Goal: Information Seeking & Learning: Learn about a topic

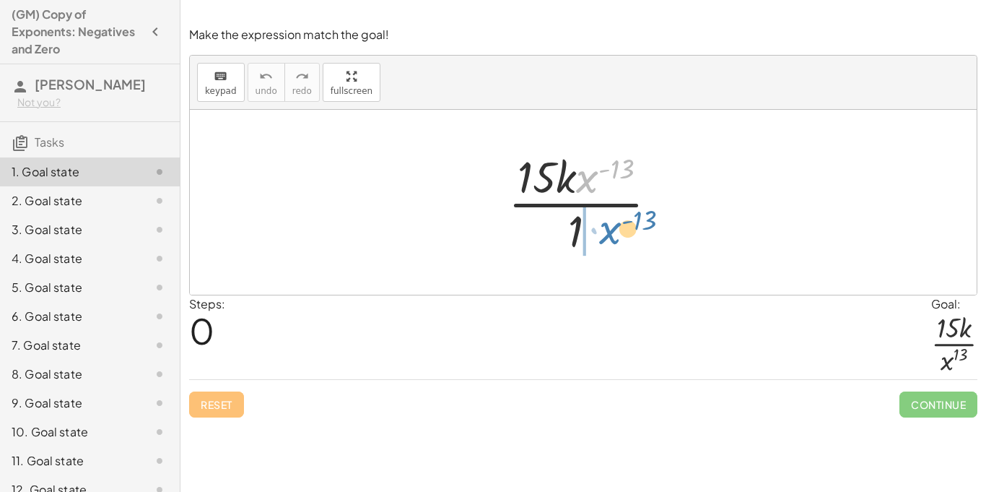
drag, startPoint x: 591, startPoint y: 178, endPoint x: 612, endPoint y: 234, distance: 59.2
click at [612, 234] on div at bounding box center [588, 202] width 175 height 111
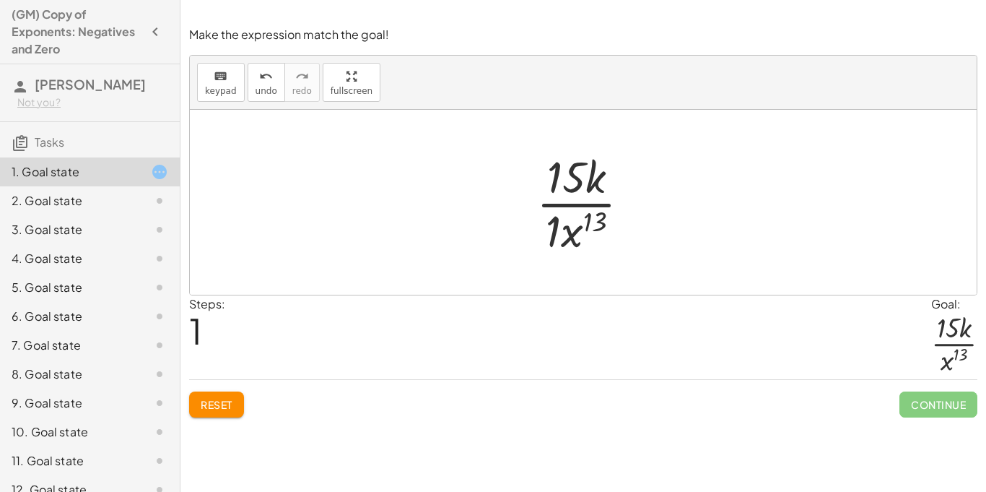
click at [552, 232] on div at bounding box center [589, 202] width 120 height 111
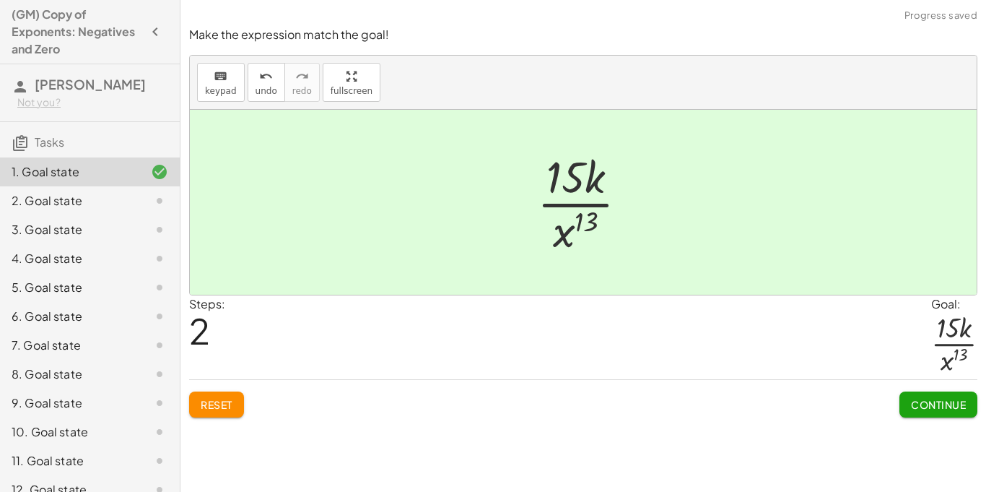
click at [916, 401] on span "Continue" at bounding box center [938, 404] width 55 height 13
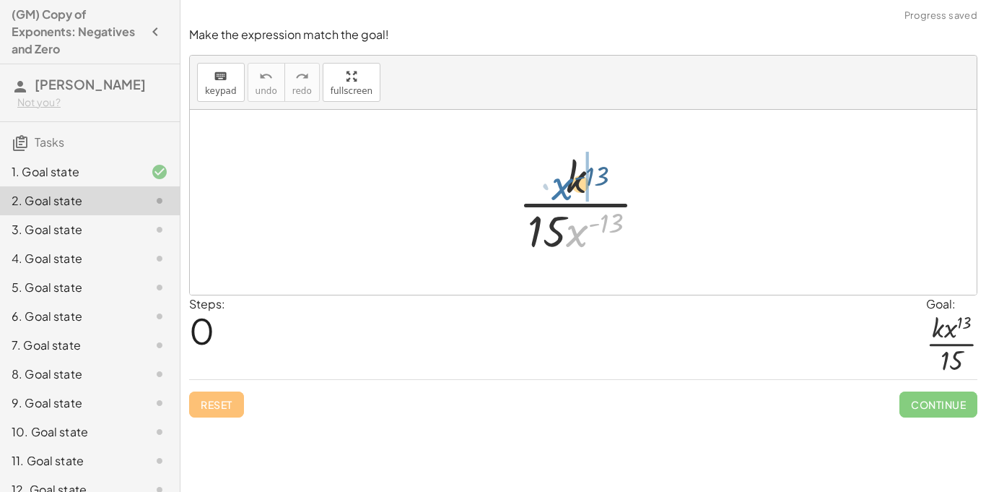
drag, startPoint x: 587, startPoint y: 235, endPoint x: 570, endPoint y: 187, distance: 51.4
click at [570, 187] on div at bounding box center [588, 202] width 155 height 111
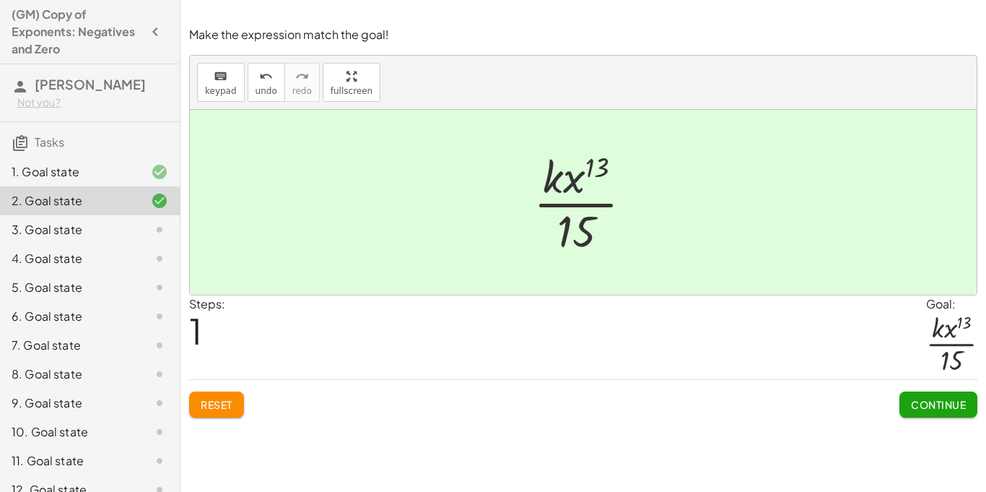
click at [939, 401] on span "Continue" at bounding box center [938, 404] width 55 height 13
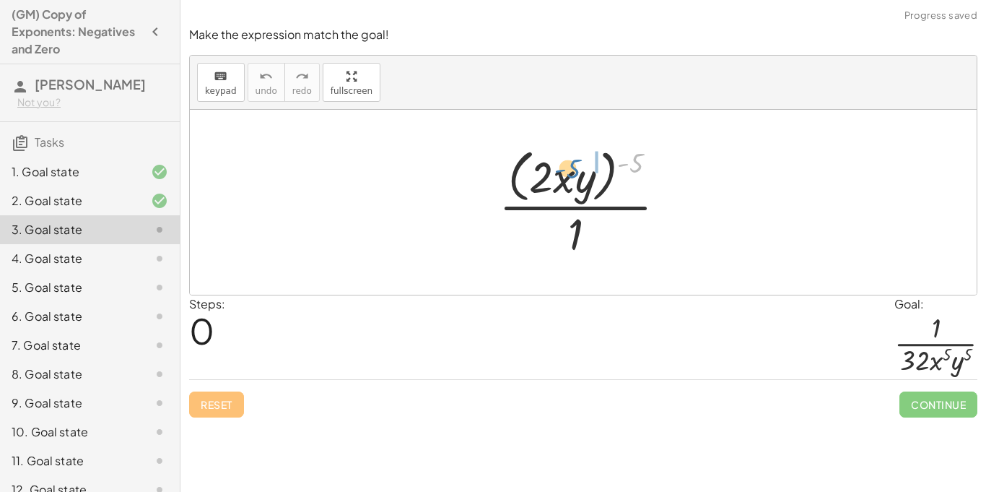
drag, startPoint x: 633, startPoint y: 168, endPoint x: 554, endPoint y: 183, distance: 80.1
click at [554, 183] on div at bounding box center [588, 202] width 193 height 118
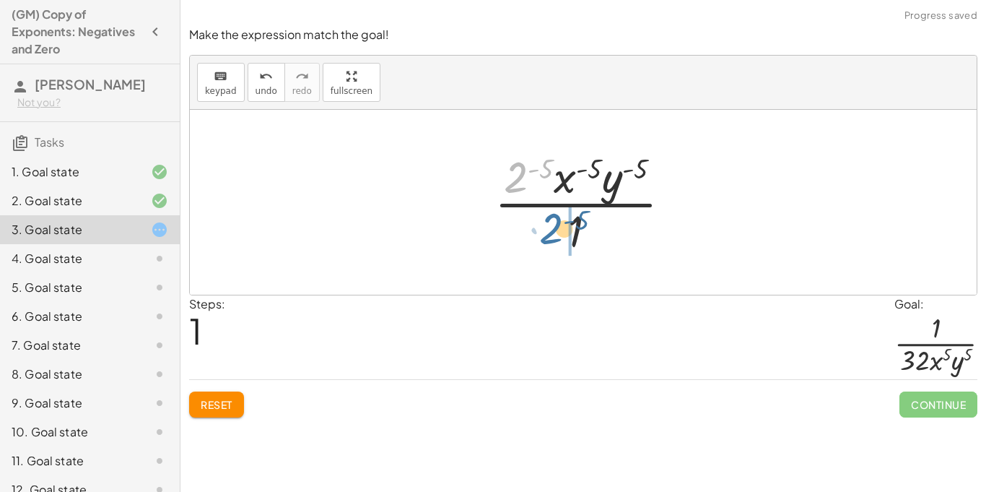
drag, startPoint x: 518, startPoint y: 180, endPoint x: 555, endPoint y: 232, distance: 63.7
click at [555, 232] on div at bounding box center [588, 202] width 203 height 111
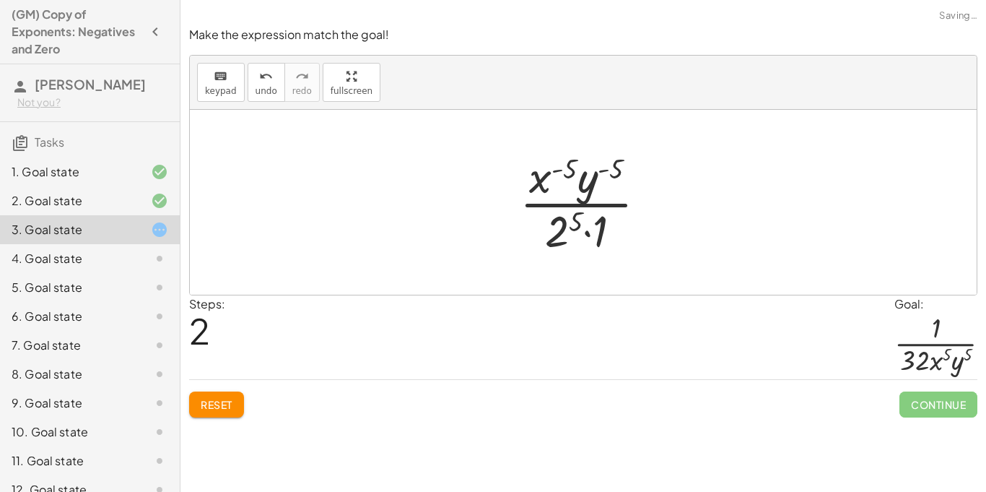
click at [602, 240] on div at bounding box center [589, 202] width 153 height 111
click at [557, 173] on div at bounding box center [589, 202] width 153 height 111
click at [588, 178] on div at bounding box center [589, 202] width 153 height 111
click at [570, 235] on div at bounding box center [589, 202] width 153 height 111
click at [566, 169] on div at bounding box center [589, 202] width 153 height 111
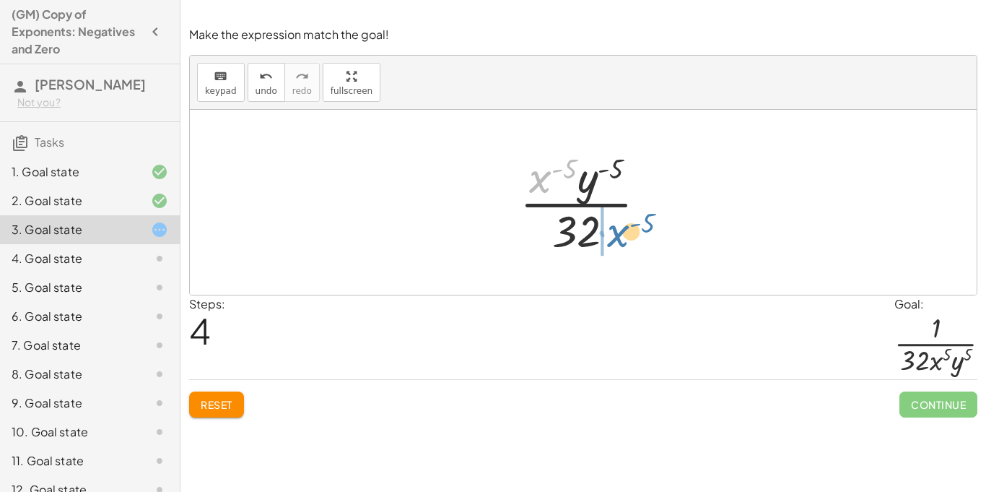
drag, startPoint x: 529, startPoint y: 178, endPoint x: 607, endPoint y: 234, distance: 95.8
click at [607, 234] on div at bounding box center [589, 202] width 153 height 111
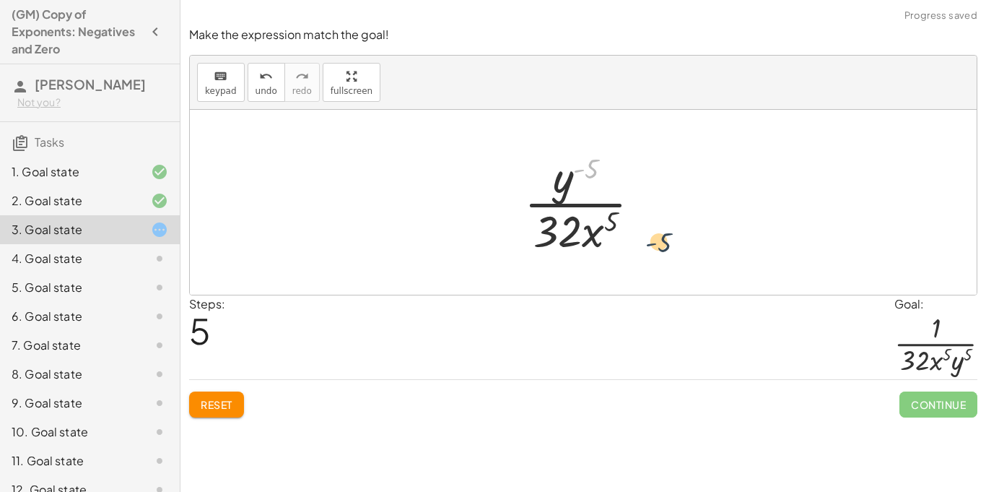
drag, startPoint x: 575, startPoint y: 178, endPoint x: 650, endPoint y: 252, distance: 105.2
click at [650, 252] on div at bounding box center [588, 202] width 143 height 111
drag, startPoint x: 569, startPoint y: 185, endPoint x: 648, endPoint y: 264, distance: 111.8
drag, startPoint x: 560, startPoint y: 186, endPoint x: 577, endPoint y: 238, distance: 55.5
click at [577, 238] on div at bounding box center [588, 202] width 143 height 111
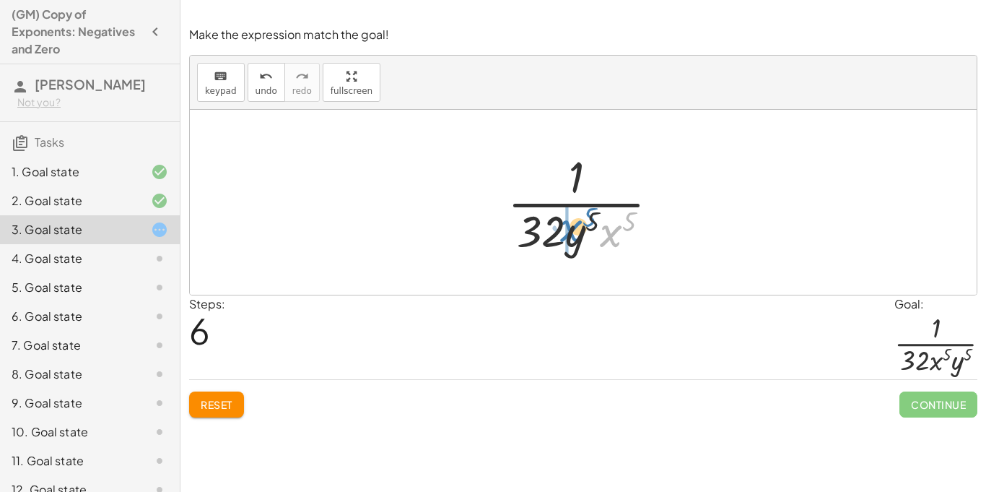
drag, startPoint x: 608, startPoint y: 243, endPoint x: 562, endPoint y: 241, distance: 45.5
click at [562, 241] on div at bounding box center [589, 202] width 178 height 111
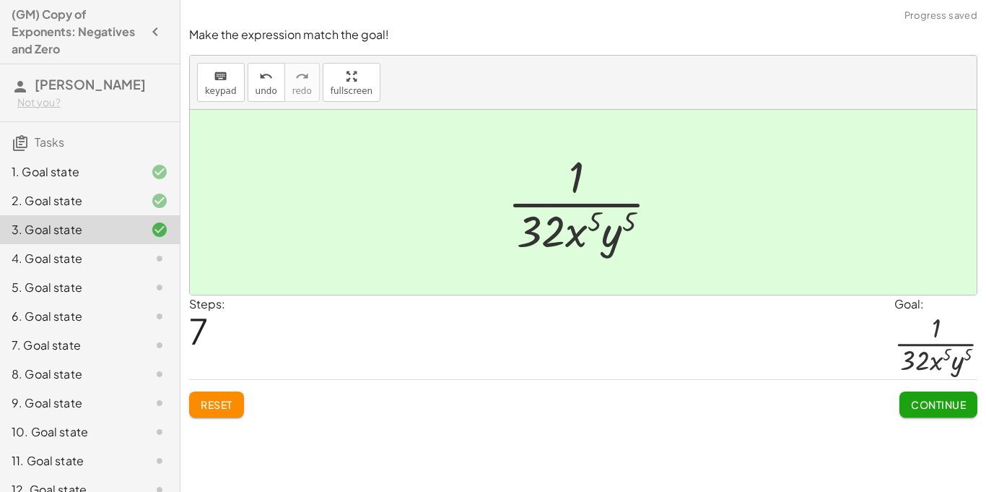
click at [941, 410] on span "Continue" at bounding box center [938, 404] width 55 height 13
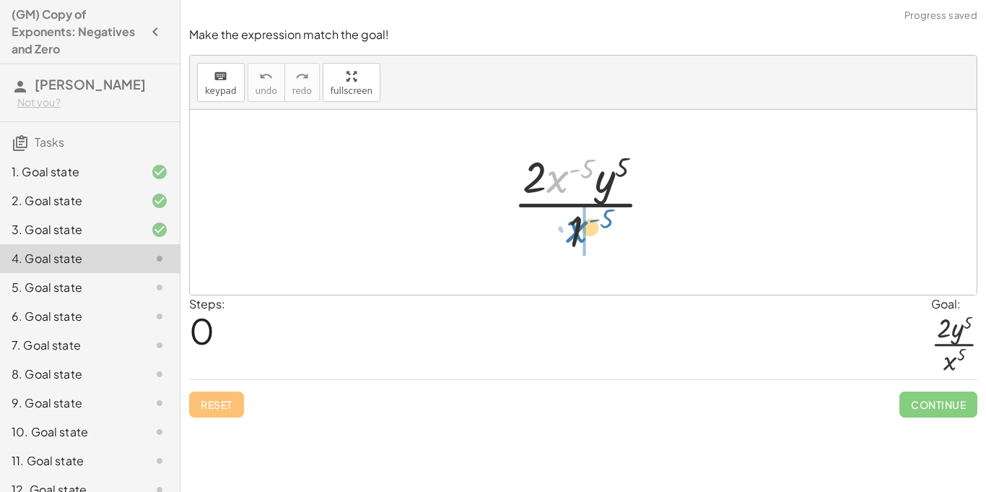
drag, startPoint x: 560, startPoint y: 181, endPoint x: 578, endPoint y: 232, distance: 54.6
click at [578, 232] on div at bounding box center [588, 202] width 165 height 111
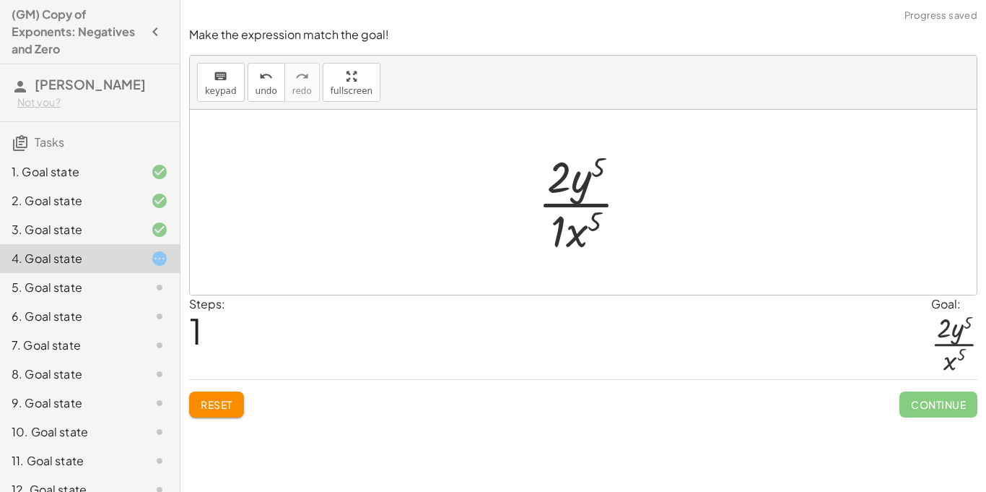
click at [570, 233] on div at bounding box center [589, 202] width 116 height 111
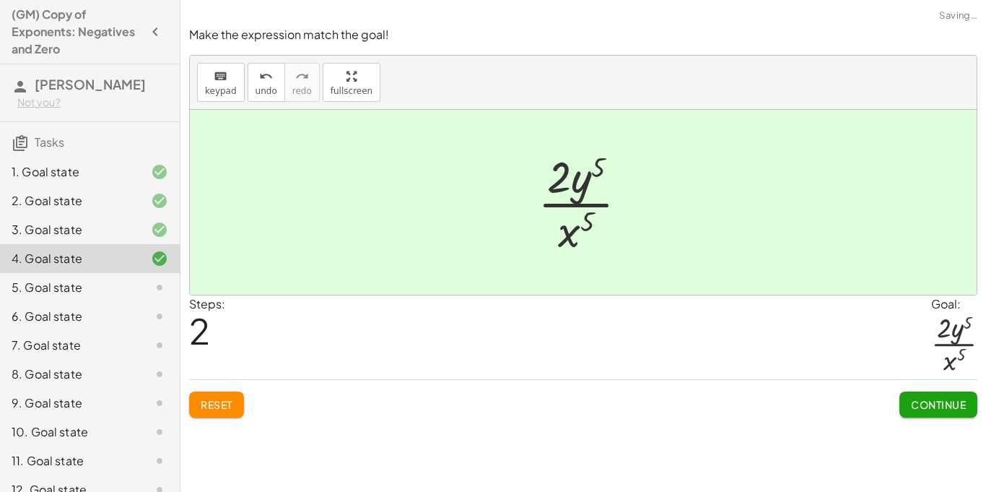
click at [936, 402] on span "Continue" at bounding box center [938, 404] width 55 height 13
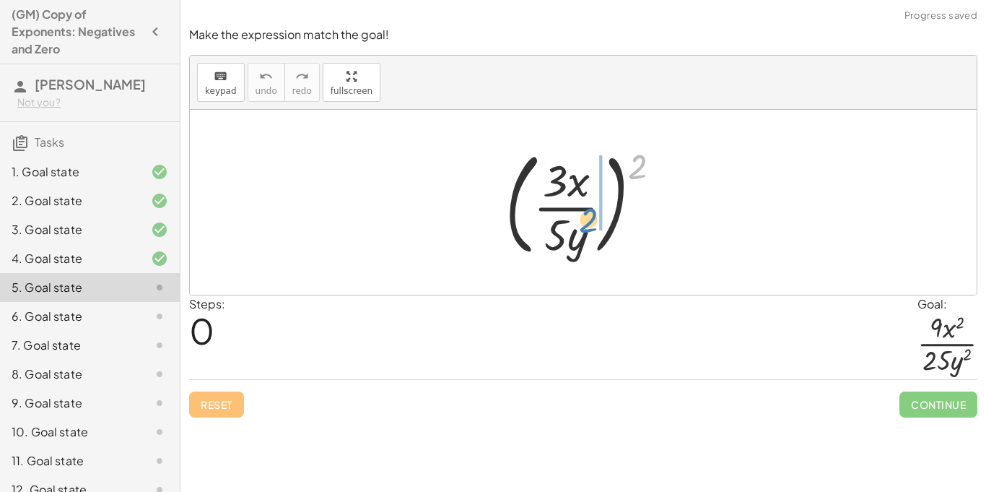
drag, startPoint x: 640, startPoint y: 164, endPoint x: 591, endPoint y: 219, distance: 73.6
click at [591, 219] on div at bounding box center [589, 202] width 182 height 120
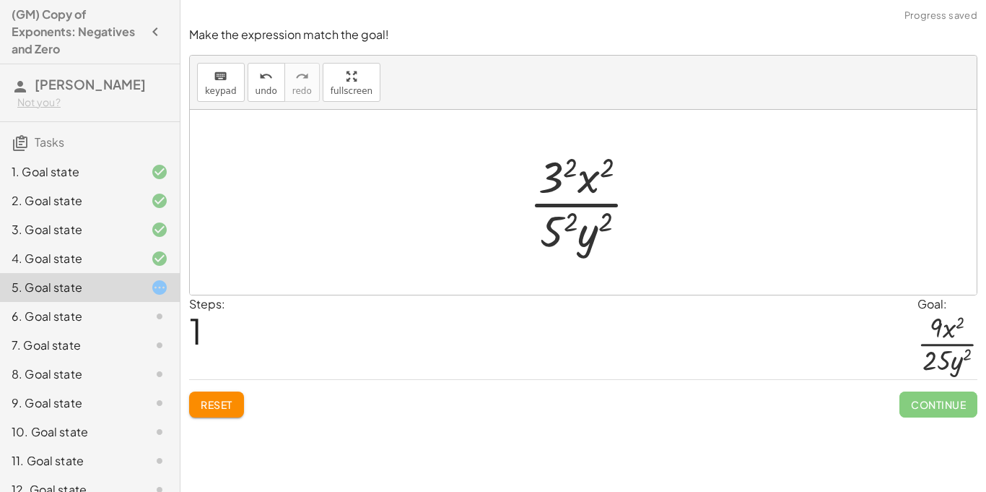
click at [555, 173] on div at bounding box center [589, 202] width 134 height 111
click at [560, 227] on div at bounding box center [588, 202] width 131 height 111
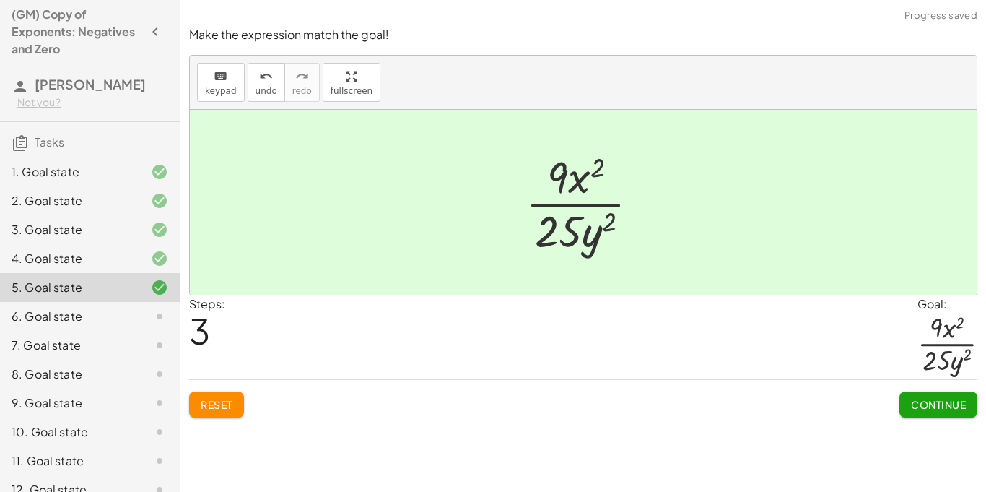
click at [948, 393] on button "Continue" at bounding box center [939, 404] width 78 height 26
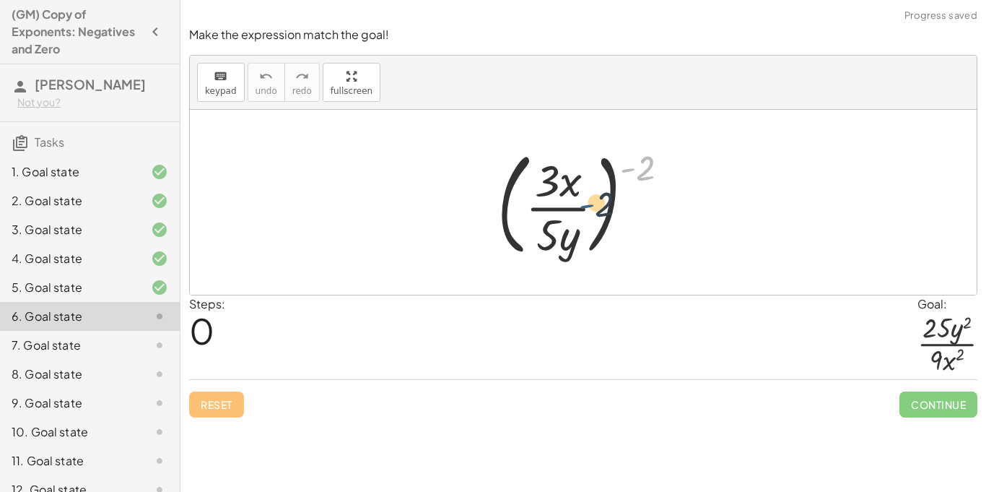
drag, startPoint x: 630, startPoint y: 166, endPoint x: 571, endPoint y: 210, distance: 73.8
click at [571, 210] on div at bounding box center [589, 202] width 198 height 120
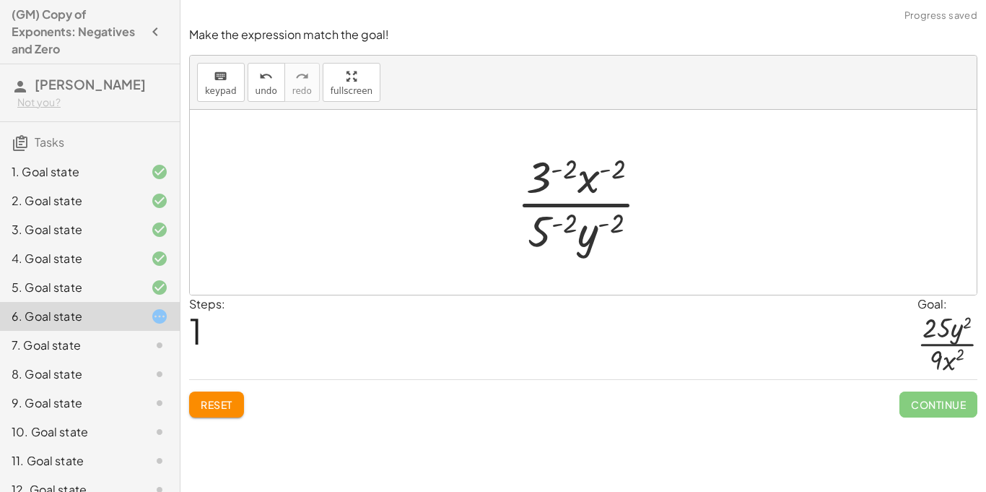
click at [555, 172] on div at bounding box center [589, 202] width 158 height 111
click at [558, 217] on div at bounding box center [588, 202] width 209 height 111
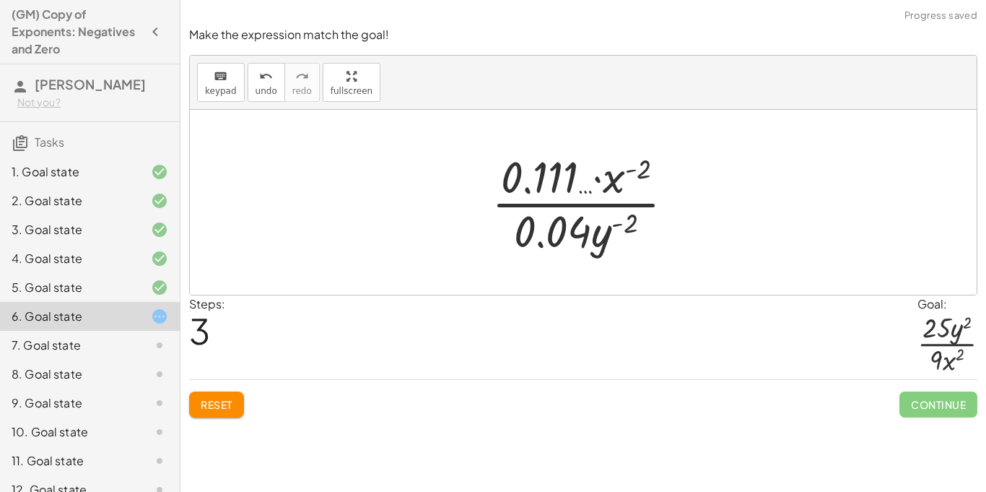
click at [627, 169] on div at bounding box center [588, 202] width 209 height 111
click at [219, 409] on span "Reset" at bounding box center [217, 404] width 32 height 13
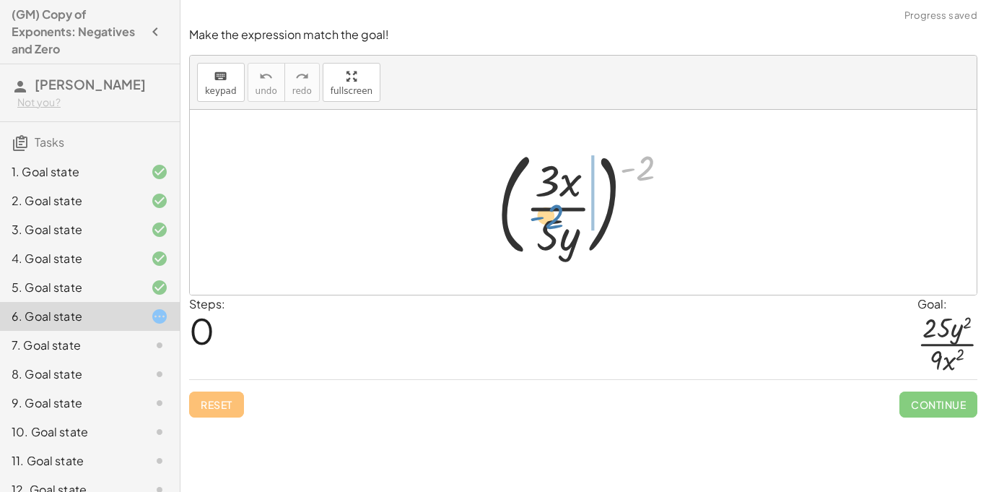
drag, startPoint x: 622, startPoint y: 175, endPoint x: 522, endPoint y: 218, distance: 108.4
click at [522, 218] on div at bounding box center [589, 202] width 198 height 120
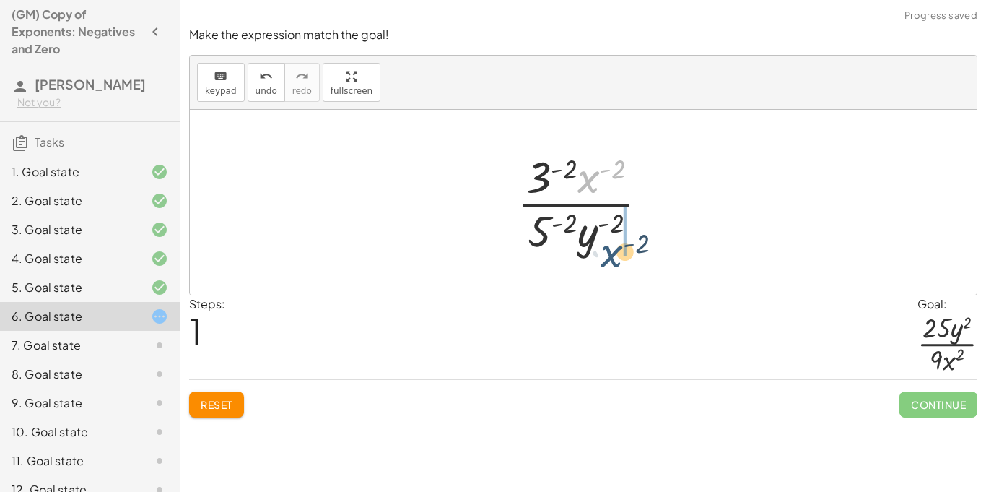
drag, startPoint x: 587, startPoint y: 186, endPoint x: 611, endPoint y: 261, distance: 78.8
click at [611, 261] on div "( · 3 · x · 5 · y ) ( - 2 ) · x ( - 2 ) · 3 · x · 5 · y ( - 2 ) ( - 2 ) ( - 2 )…" at bounding box center [583, 202] width 176 height 118
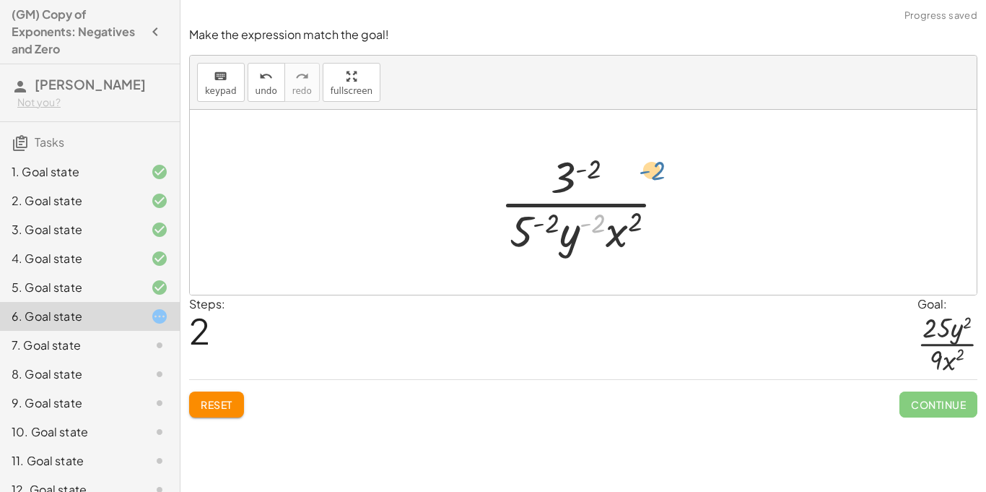
drag, startPoint x: 583, startPoint y: 235, endPoint x: 633, endPoint y: 184, distance: 72.0
click at [633, 184] on div at bounding box center [588, 202] width 191 height 111
drag, startPoint x: 572, startPoint y: 234, endPoint x: 622, endPoint y: 183, distance: 71.5
click at [622, 183] on div at bounding box center [588, 202] width 191 height 111
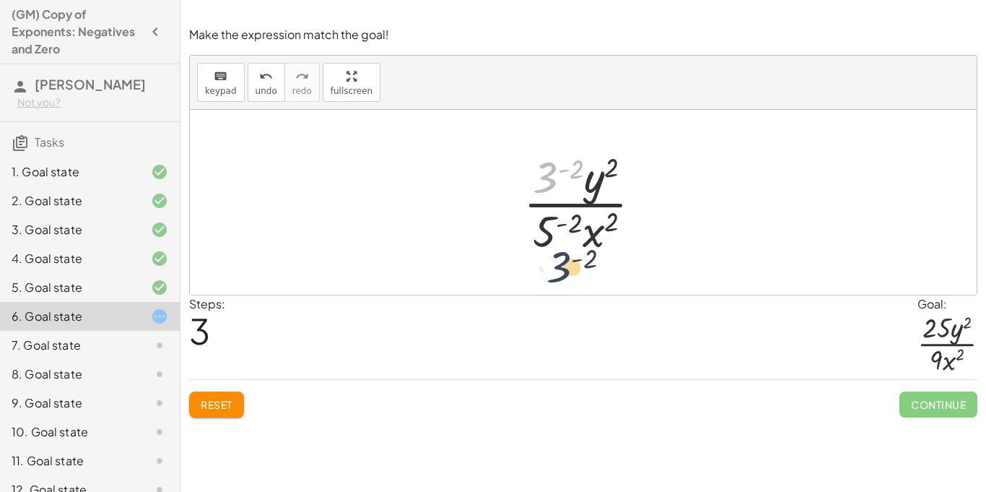
drag, startPoint x: 541, startPoint y: 180, endPoint x: 554, endPoint y: 271, distance: 92.6
click at [554, 271] on div "( · 3 · x · 5 · y ) ( - 2 ) · 3 ( - 2 ) · x ( - 2 ) · 5 ( - 2 ) · y ( - 2 ) · 3…" at bounding box center [583, 202] width 787 height 185
drag, startPoint x: 551, startPoint y: 230, endPoint x: 538, endPoint y: 180, distance: 51.5
click at [538, 180] on div at bounding box center [588, 202] width 144 height 111
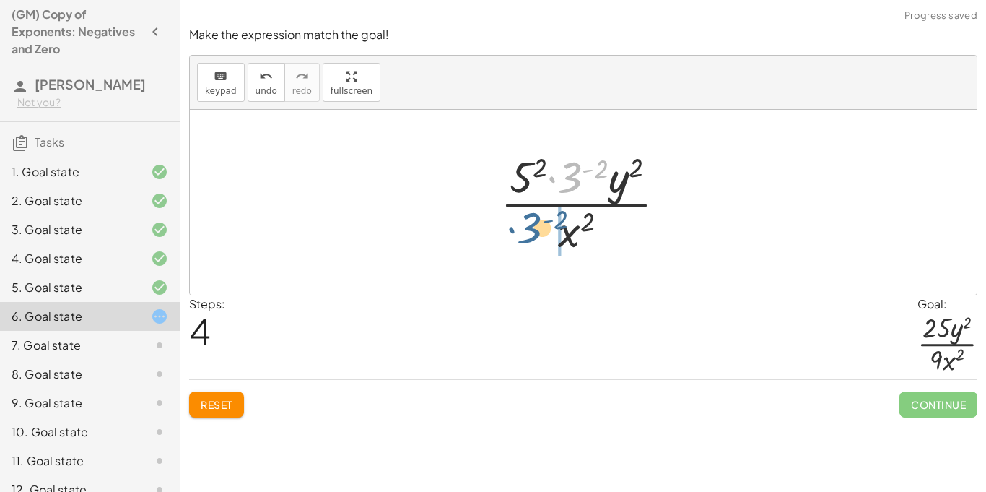
drag, startPoint x: 575, startPoint y: 178, endPoint x: 534, endPoint y: 237, distance: 72.1
click at [534, 237] on div at bounding box center [589, 202] width 192 height 111
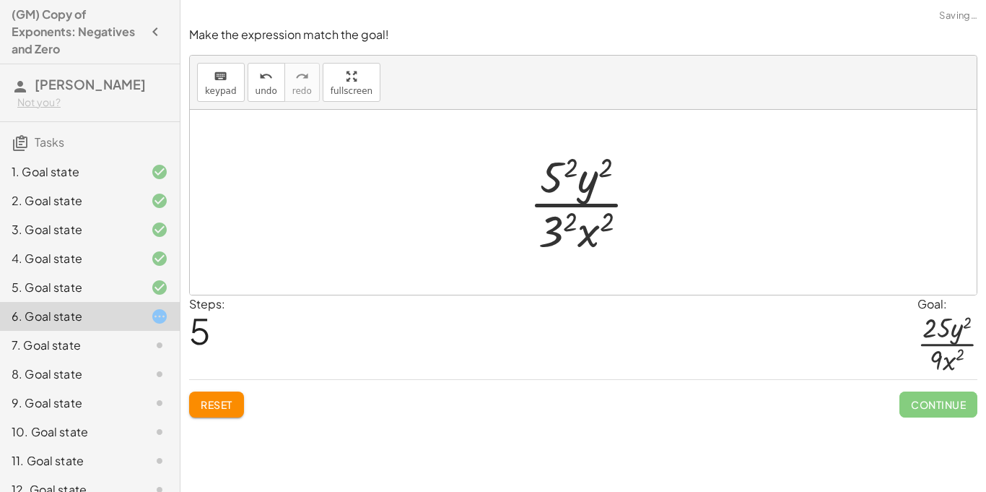
click at [573, 232] on div at bounding box center [589, 202] width 134 height 111
click at [552, 174] on div at bounding box center [588, 202] width 131 height 111
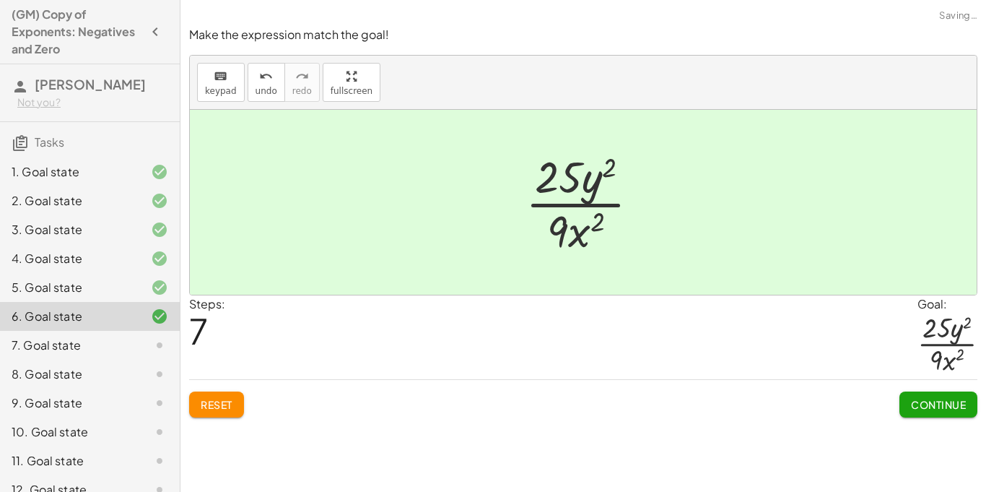
click at [950, 404] on span "Continue" at bounding box center [938, 404] width 55 height 13
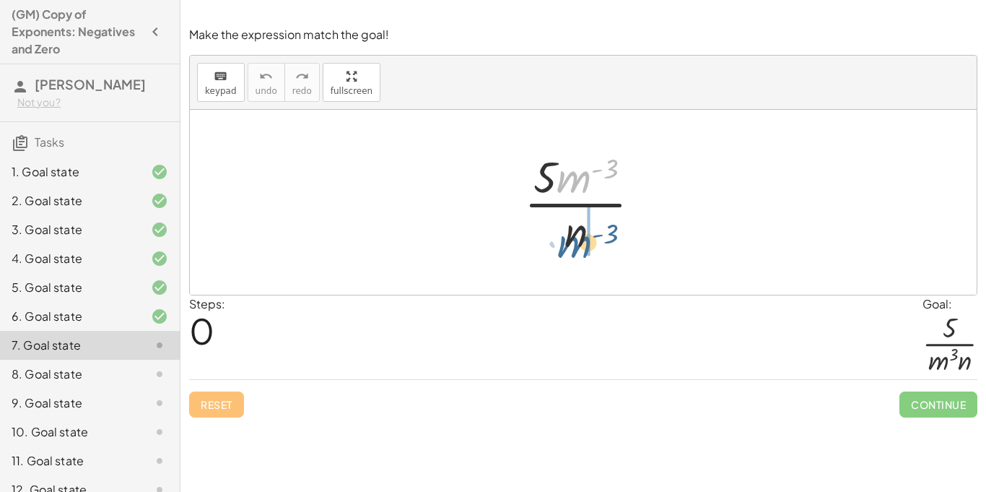
drag, startPoint x: 560, startPoint y: 177, endPoint x: 560, endPoint y: 251, distance: 73.6
click at [560, 251] on div at bounding box center [588, 202] width 143 height 111
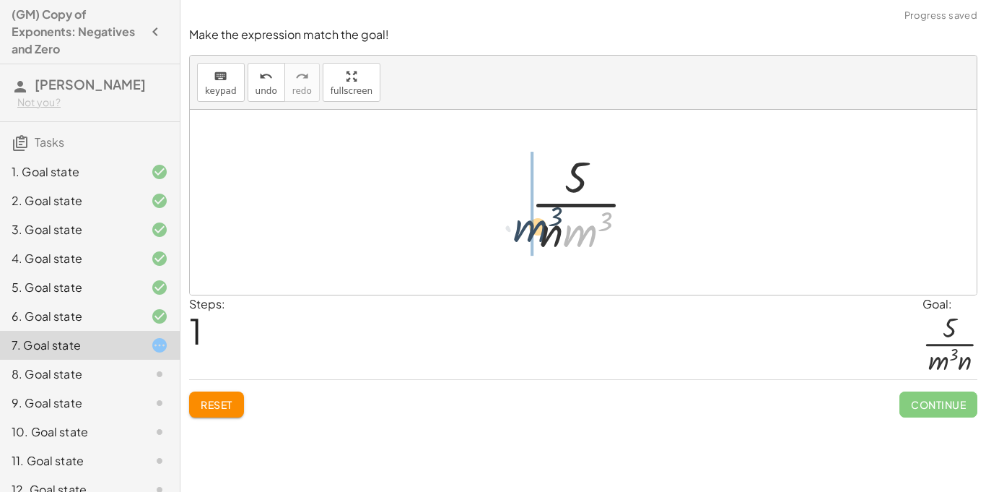
drag, startPoint x: 590, startPoint y: 231, endPoint x: 528, endPoint y: 228, distance: 62.2
click at [528, 228] on div at bounding box center [588, 202] width 131 height 111
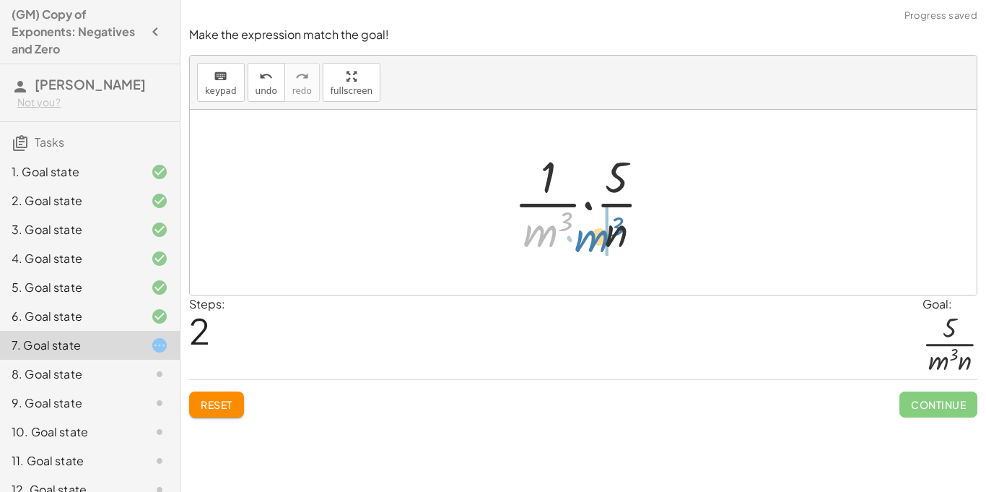
drag, startPoint x: 553, startPoint y: 240, endPoint x: 612, endPoint y: 246, distance: 58.8
click at [612, 246] on div at bounding box center [589, 202] width 164 height 111
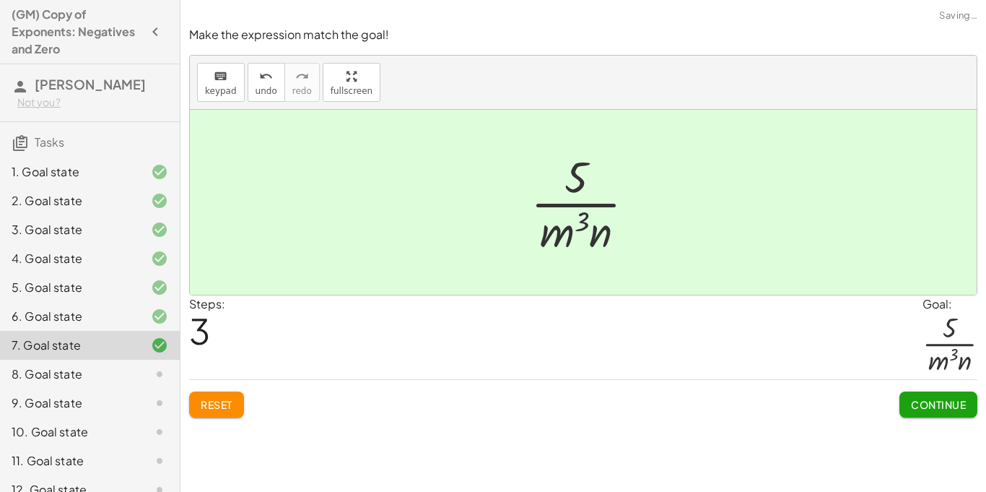
click at [0, 0] on div "Make the expression match the goal! keyboard keypad undo undo redo redo fullscr…" at bounding box center [0, 0] width 0 height 0
click at [936, 411] on button "Continue" at bounding box center [939, 404] width 78 height 26
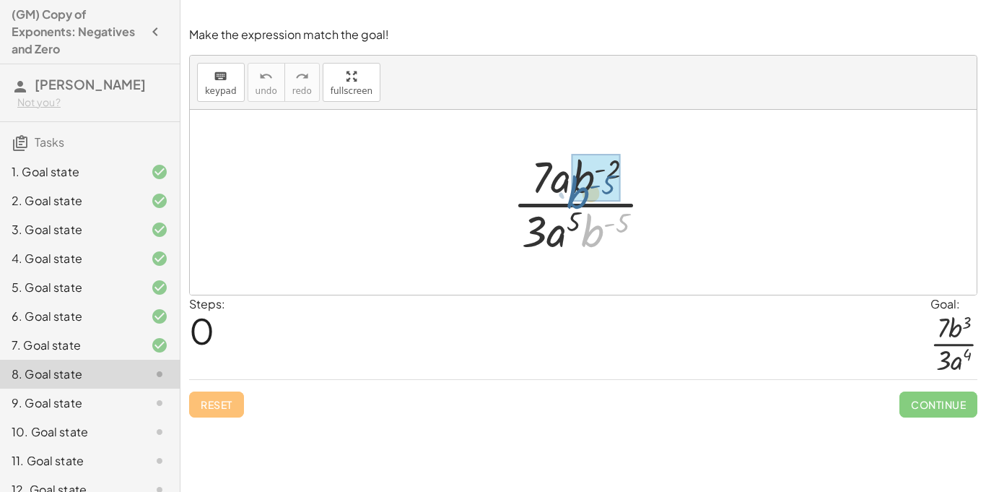
drag, startPoint x: 600, startPoint y: 222, endPoint x: 586, endPoint y: 182, distance: 42.3
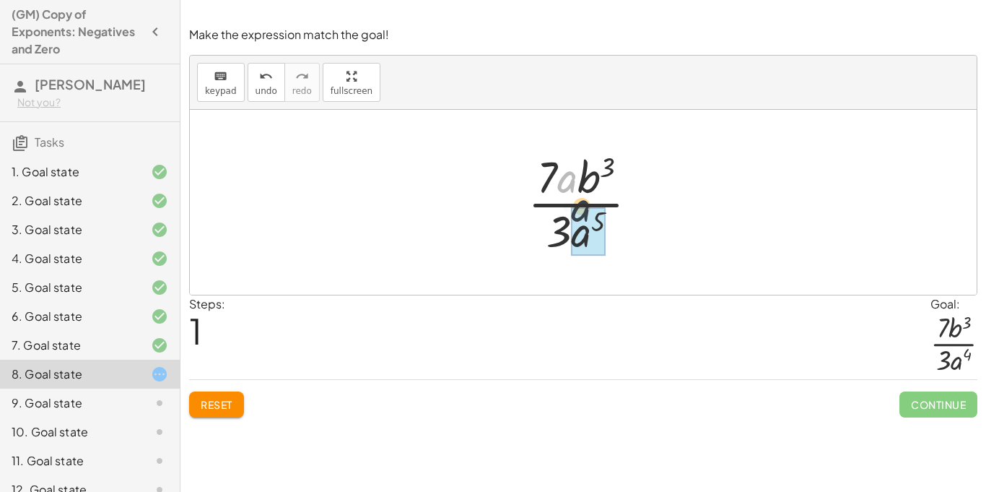
drag, startPoint x: 570, startPoint y: 185, endPoint x: 591, endPoint y: 229, distance: 48.8
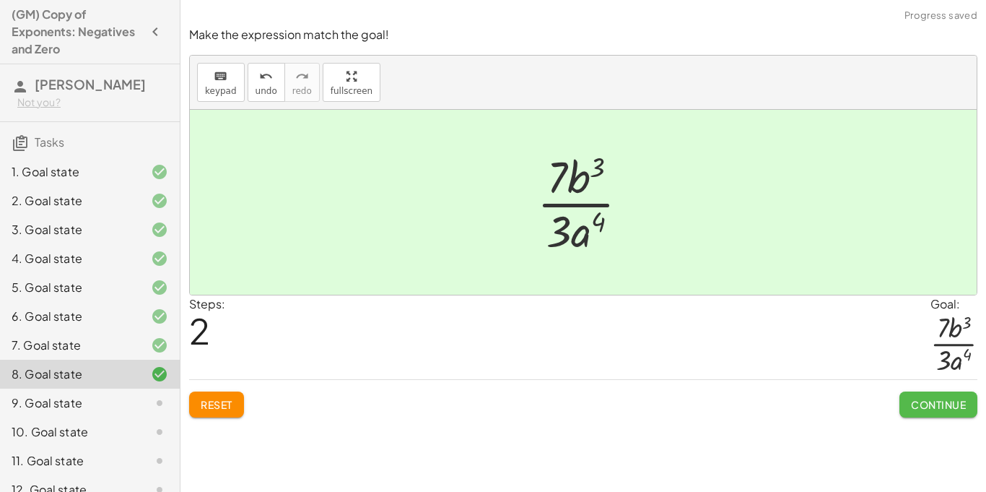
click at [920, 416] on button "Continue" at bounding box center [939, 404] width 78 height 26
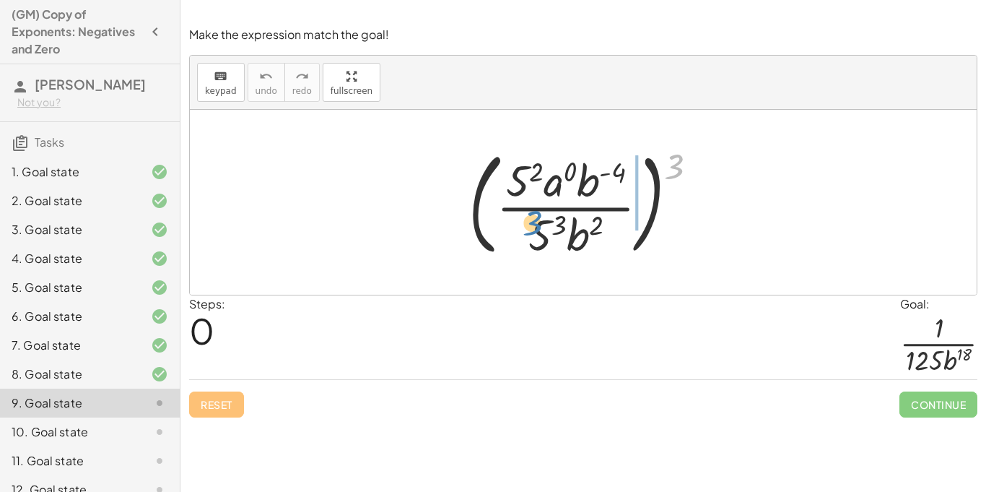
drag, startPoint x: 664, startPoint y: 174, endPoint x: 523, endPoint y: 229, distance: 151.8
click at [523, 229] on div at bounding box center [589, 202] width 256 height 120
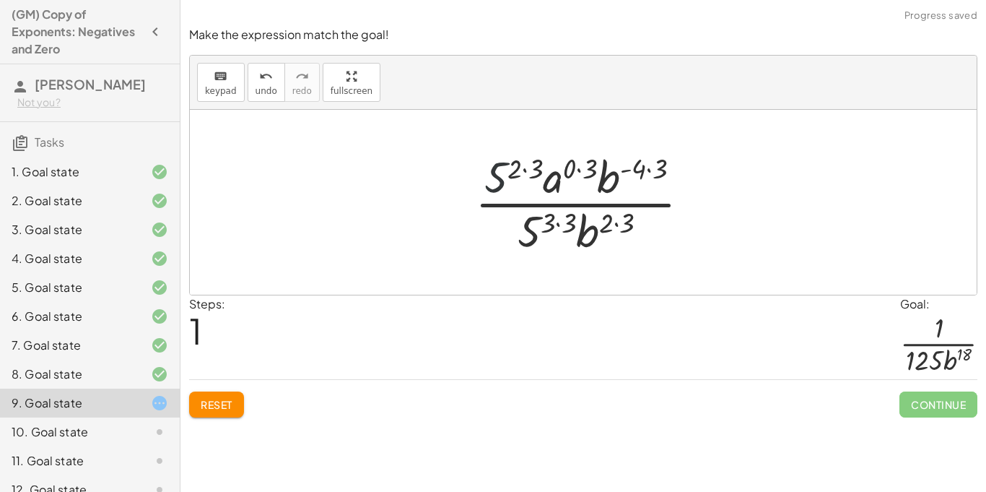
click at [504, 170] on div at bounding box center [588, 202] width 241 height 111
click at [521, 169] on div at bounding box center [588, 202] width 241 height 111
click at [527, 172] on div at bounding box center [588, 202] width 241 height 111
click at [559, 226] on div at bounding box center [589, 202] width 220 height 111
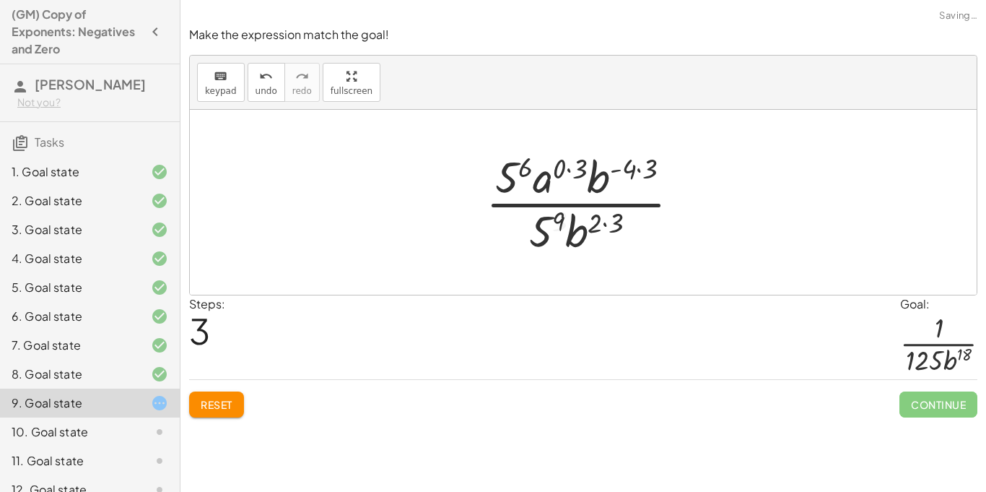
click at [607, 225] on div at bounding box center [589, 202] width 220 height 111
click at [643, 173] on div at bounding box center [589, 202] width 220 height 111
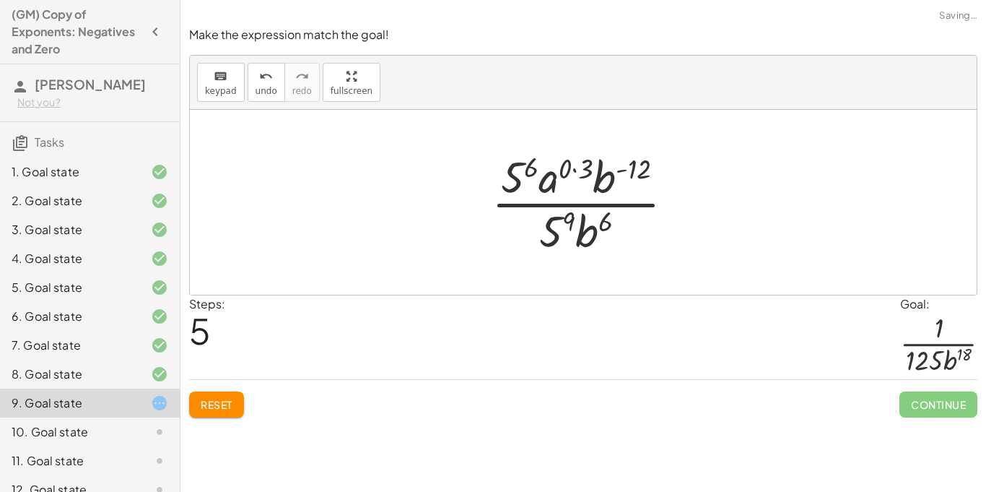
click at [578, 173] on div at bounding box center [588, 202] width 209 height 111
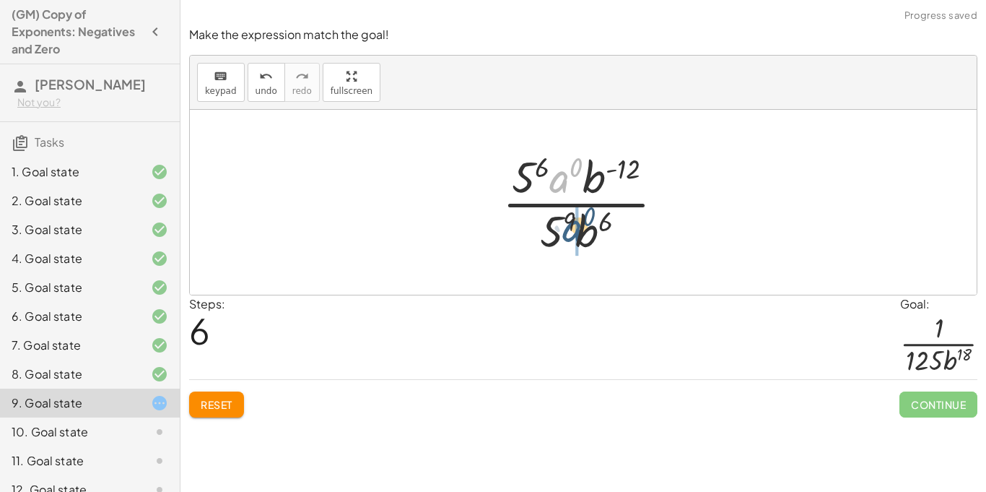
drag, startPoint x: 560, startPoint y: 181, endPoint x: 573, endPoint y: 234, distance: 54.3
click at [573, 234] on div at bounding box center [589, 202] width 188 height 111
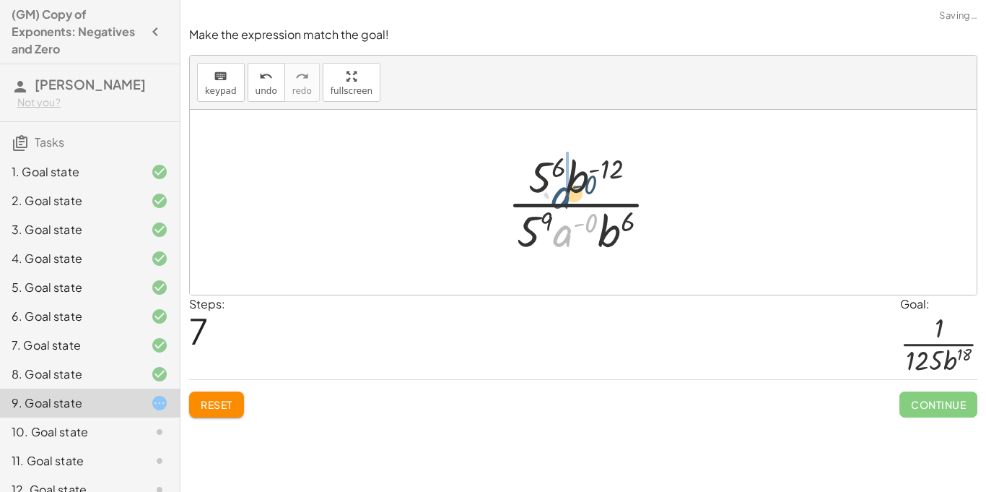
drag, startPoint x: 564, startPoint y: 240, endPoint x: 562, endPoint y: 196, distance: 44.1
click at [562, 196] on div at bounding box center [588, 202] width 177 height 111
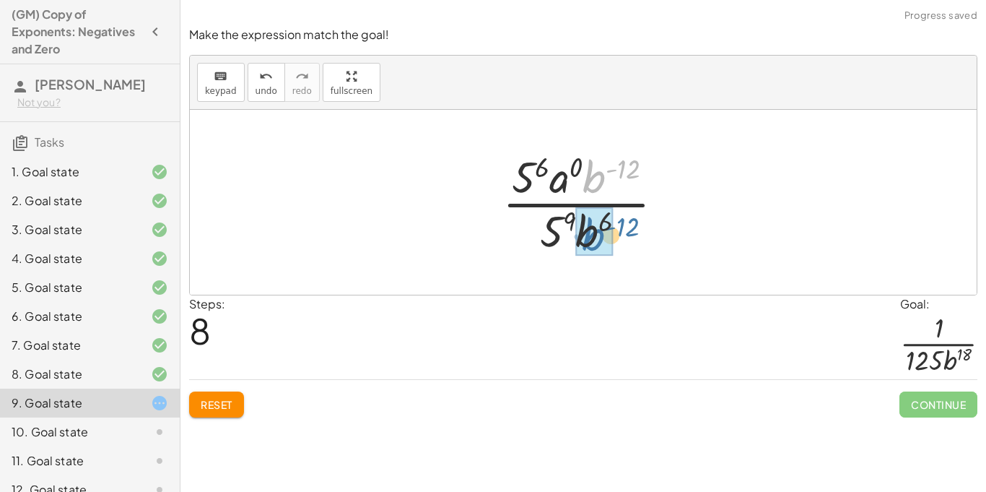
drag, startPoint x: 596, startPoint y: 180, endPoint x: 594, endPoint y: 231, distance: 50.6
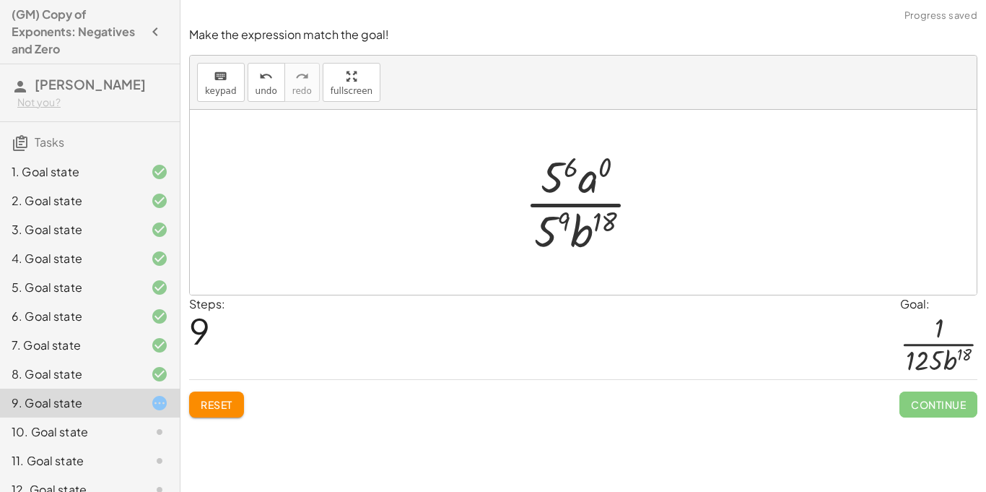
click at [550, 189] on div at bounding box center [589, 202] width 142 height 111
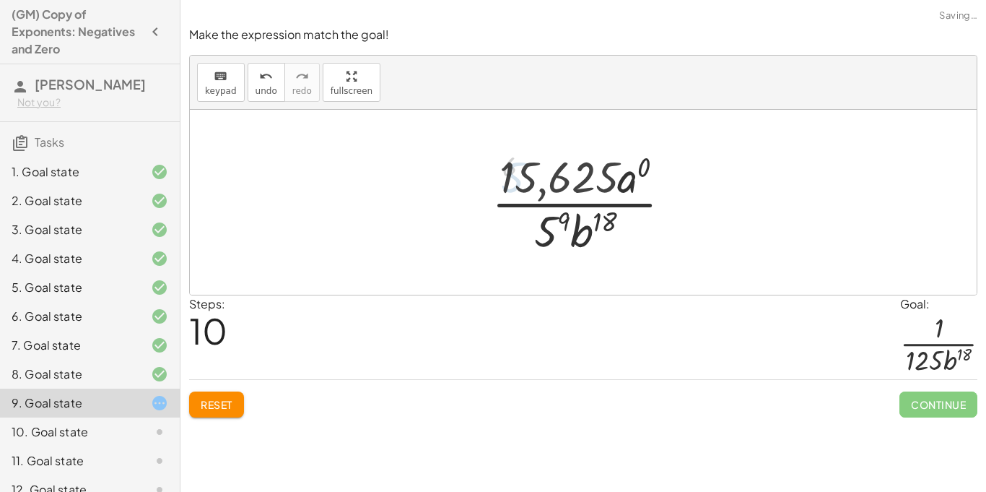
click at [552, 214] on div at bounding box center [588, 202] width 211 height 111
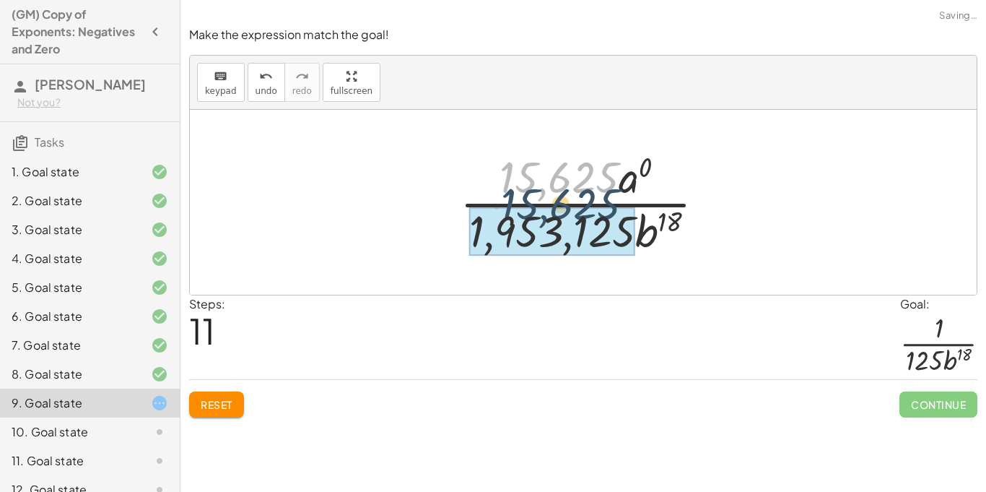
drag, startPoint x: 547, startPoint y: 176, endPoint x: 547, endPoint y: 209, distance: 33.2
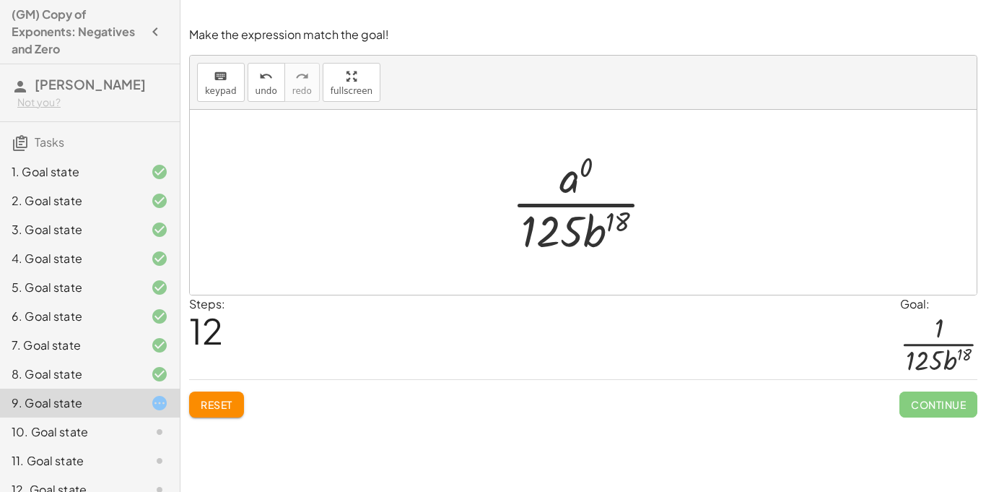
click at [562, 180] on div at bounding box center [589, 202] width 168 height 111
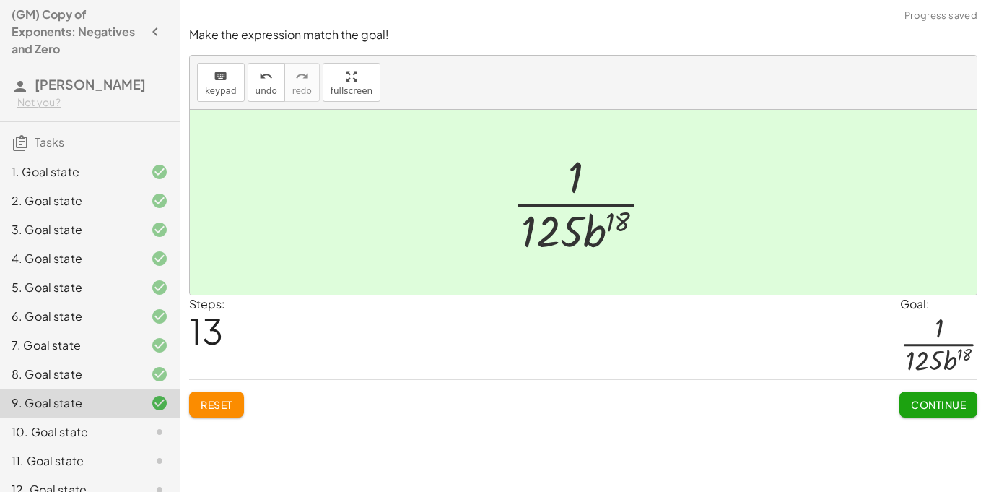
click at [939, 406] on span "Continue" at bounding box center [938, 404] width 55 height 13
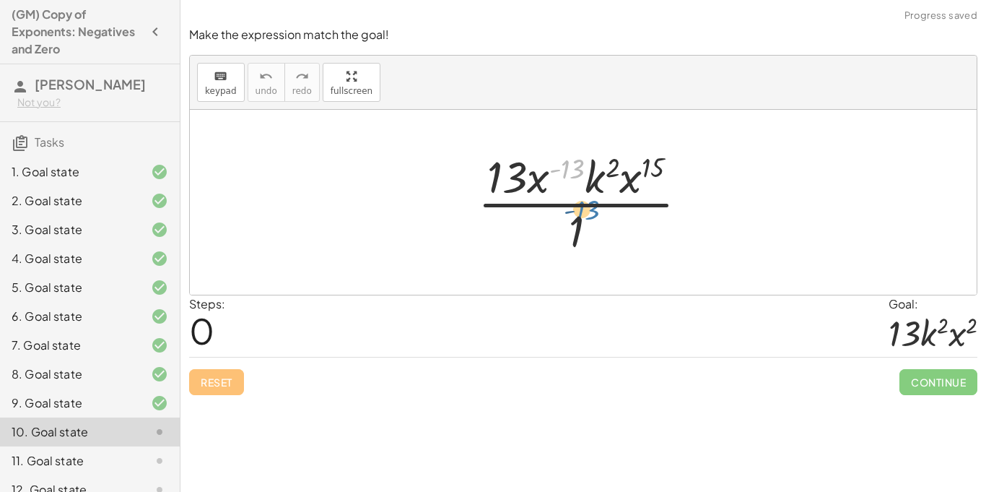
drag, startPoint x: 567, startPoint y: 169, endPoint x: 580, endPoint y: 200, distance: 33.9
click at [580, 200] on div at bounding box center [589, 202] width 236 height 111
drag, startPoint x: 542, startPoint y: 181, endPoint x: 600, endPoint y: 230, distance: 75.3
click at [600, 230] on div at bounding box center [589, 202] width 236 height 111
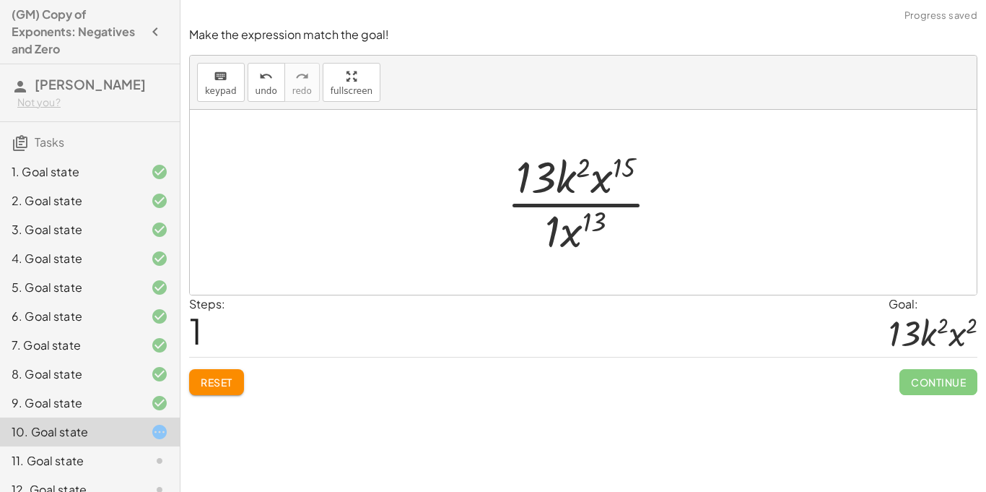
click at [574, 231] on div at bounding box center [589, 202] width 178 height 111
click at [525, 175] on div at bounding box center [589, 202] width 178 height 111
drag, startPoint x: 583, startPoint y: 230, endPoint x: 613, endPoint y: 181, distance: 57.7
click at [613, 181] on div at bounding box center [589, 202] width 178 height 111
click at [575, 225] on div at bounding box center [589, 202] width 178 height 111
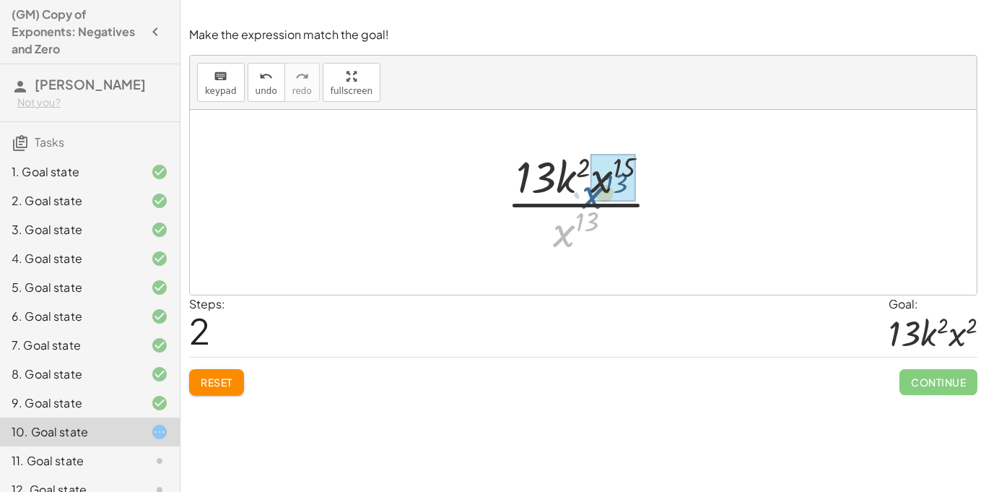
drag, startPoint x: 572, startPoint y: 226, endPoint x: 604, endPoint y: 187, distance: 50.3
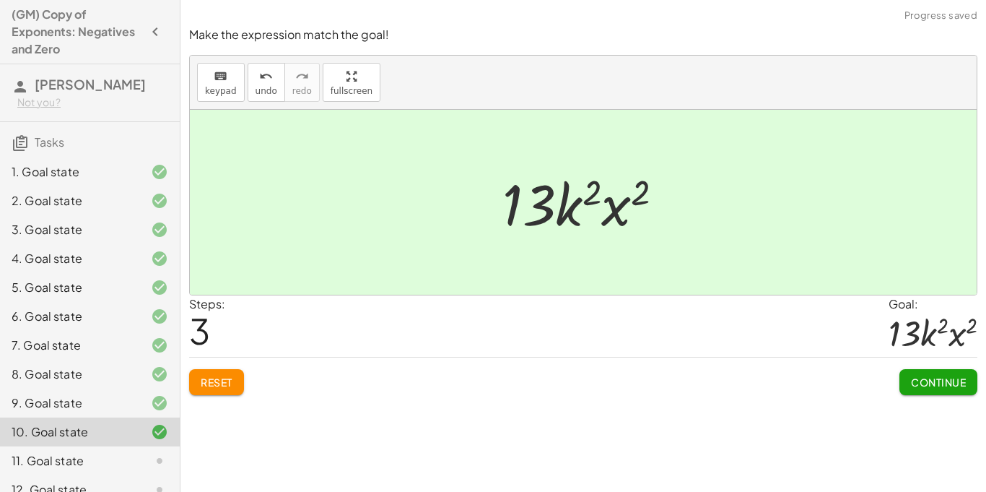
click at [932, 378] on span "Continue" at bounding box center [938, 381] width 55 height 13
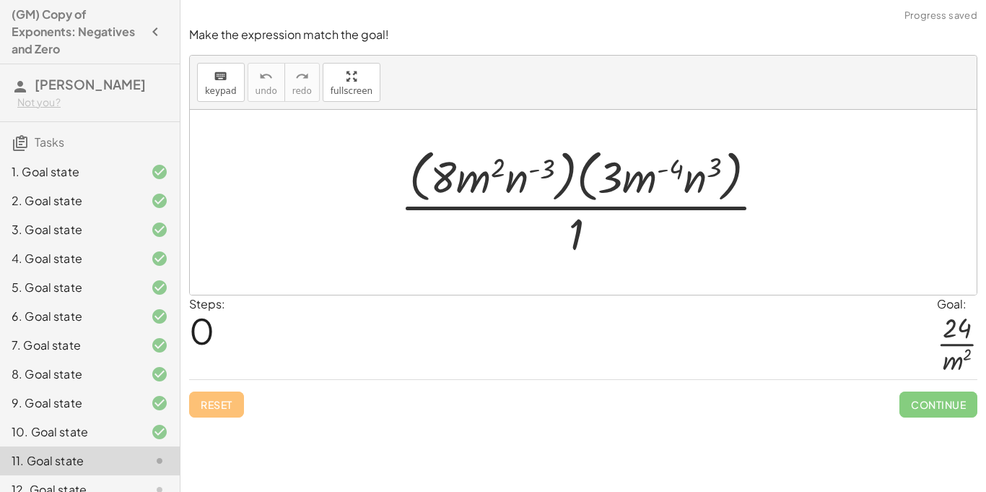
click at [493, 172] on div at bounding box center [589, 202] width 392 height 118
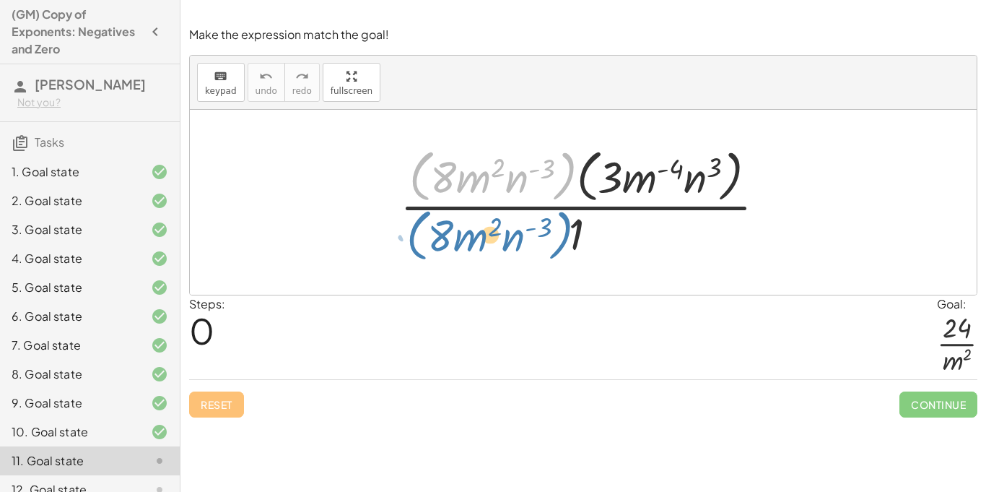
drag, startPoint x: 571, startPoint y: 178, endPoint x: 567, endPoint y: 246, distance: 68.0
click at [567, 246] on div at bounding box center [589, 202] width 392 height 118
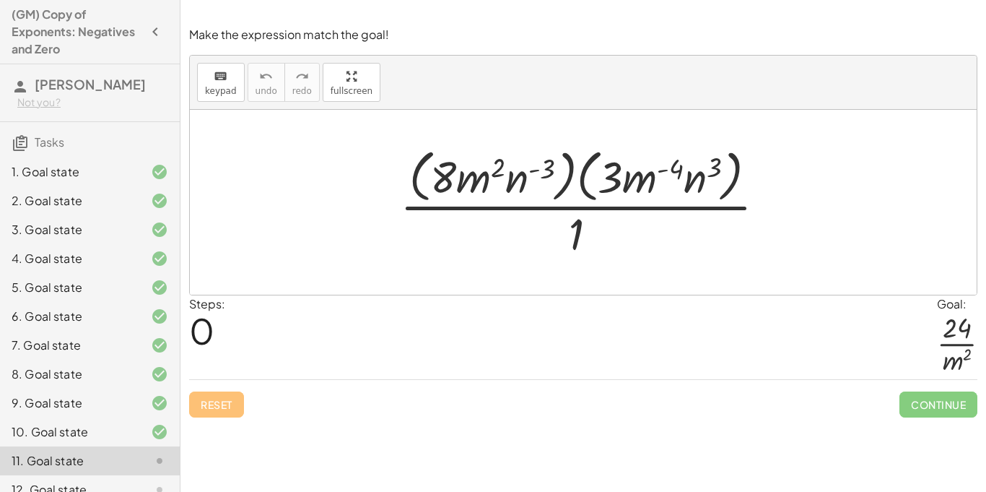
click at [645, 171] on div at bounding box center [589, 202] width 392 height 118
drag, startPoint x: 653, startPoint y: 174, endPoint x: 616, endPoint y: 264, distance: 97.7
drag, startPoint x: 502, startPoint y: 180, endPoint x: 553, endPoint y: 184, distance: 51.4
click at [553, 184] on div at bounding box center [589, 202] width 392 height 118
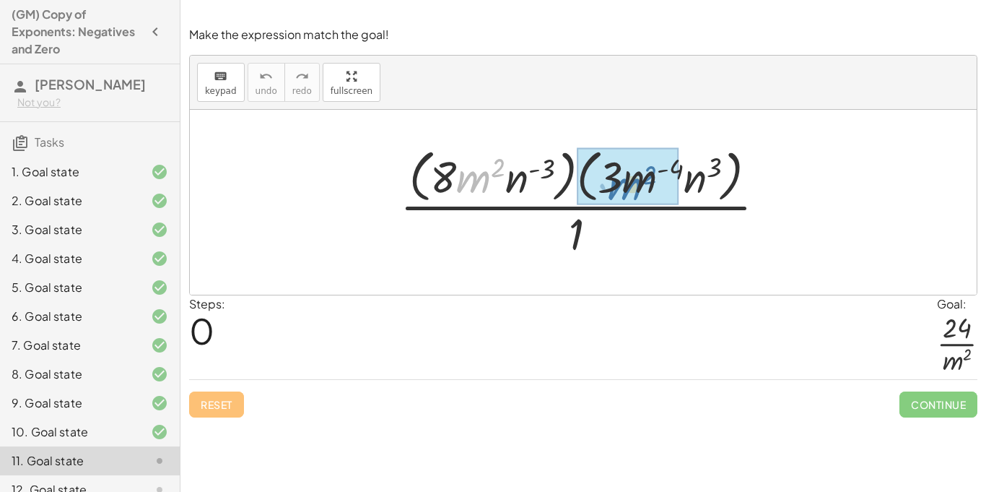
drag, startPoint x: 478, startPoint y: 180, endPoint x: 630, endPoint y: 186, distance: 152.5
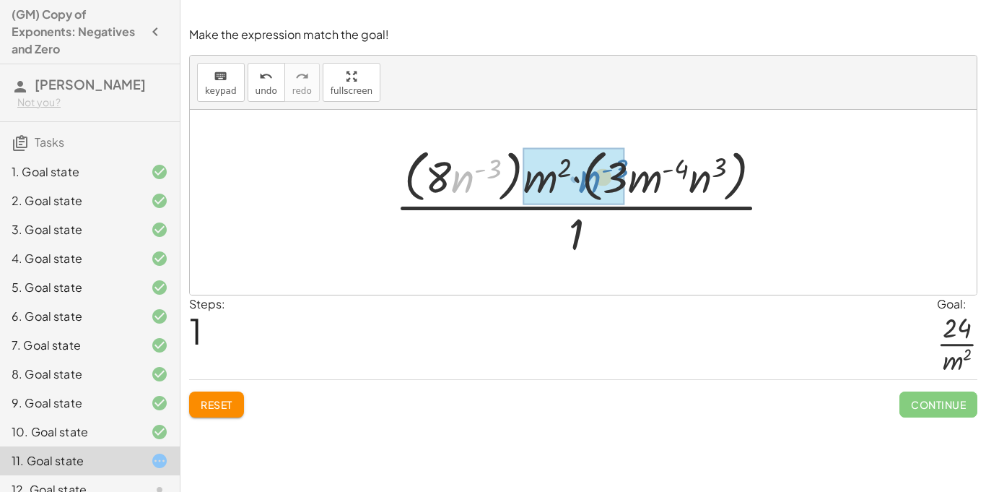
drag, startPoint x: 464, startPoint y: 180, endPoint x: 580, endPoint y: 180, distance: 116.2
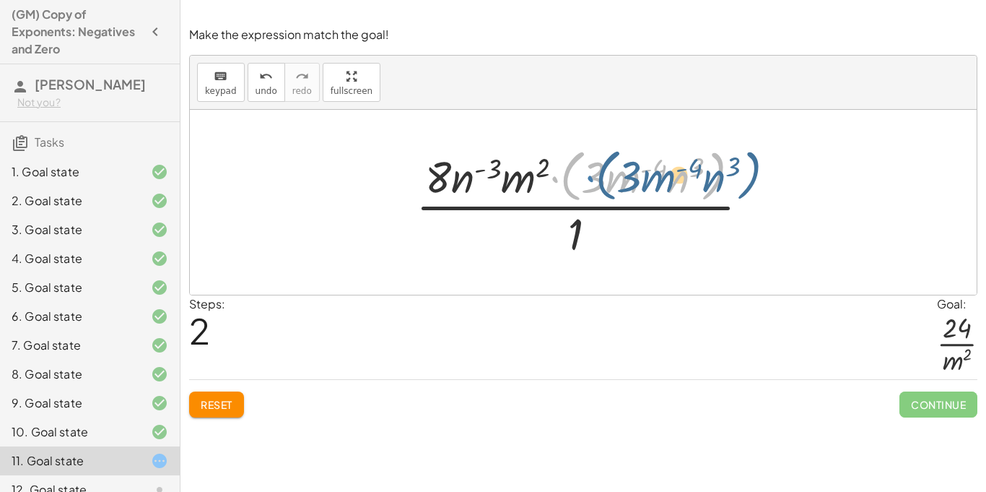
drag, startPoint x: 559, startPoint y: 183, endPoint x: 596, endPoint y: 183, distance: 36.8
click at [596, 183] on div at bounding box center [589, 202] width 360 height 118
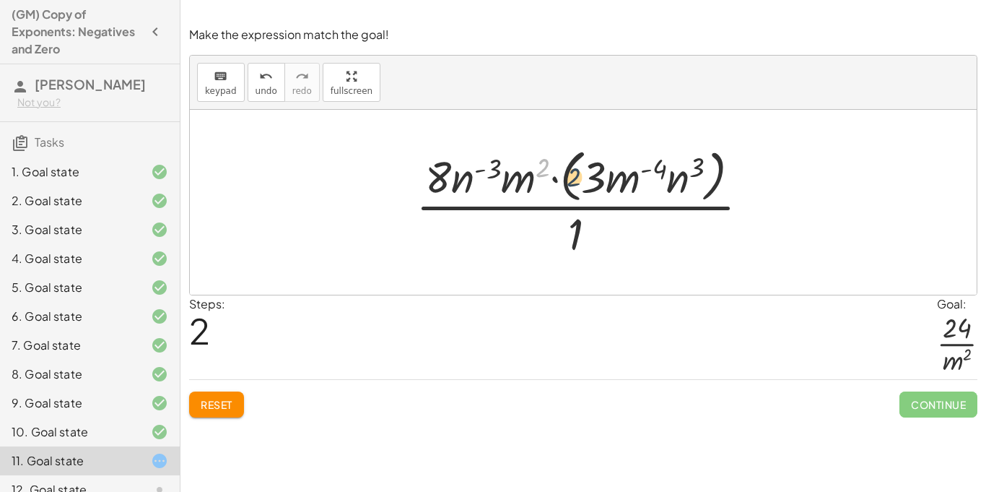
drag, startPoint x: 536, startPoint y: 169, endPoint x: 570, endPoint y: 178, distance: 34.3
click at [570, 178] on div at bounding box center [589, 202] width 360 height 118
drag, startPoint x: 513, startPoint y: 182, endPoint x: 643, endPoint y: 186, distance: 130.0
click at [643, 186] on div at bounding box center [589, 202] width 360 height 118
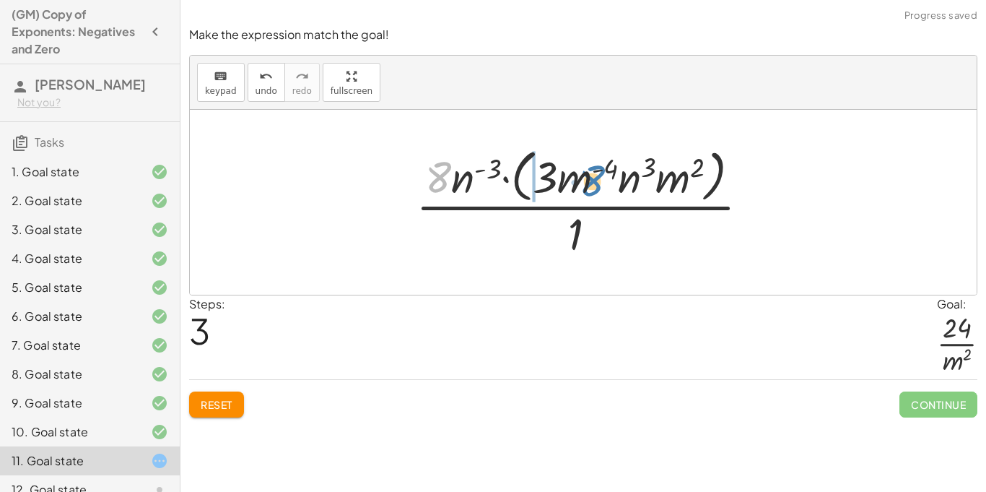
drag, startPoint x: 451, startPoint y: 173, endPoint x: 632, endPoint y: 169, distance: 180.5
click at [632, 169] on div at bounding box center [589, 202] width 360 height 118
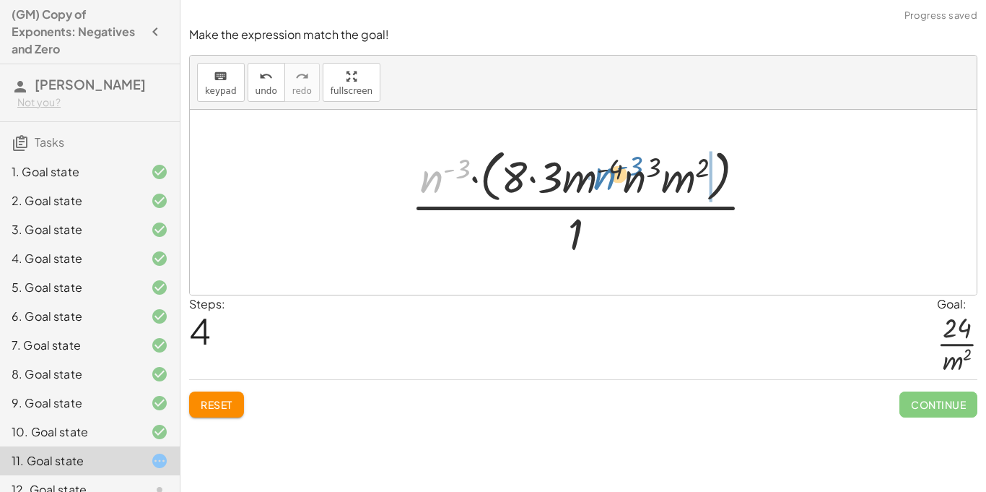
drag, startPoint x: 442, startPoint y: 180, endPoint x: 634, endPoint y: 180, distance: 192.0
click at [634, 180] on div at bounding box center [589, 202] width 370 height 118
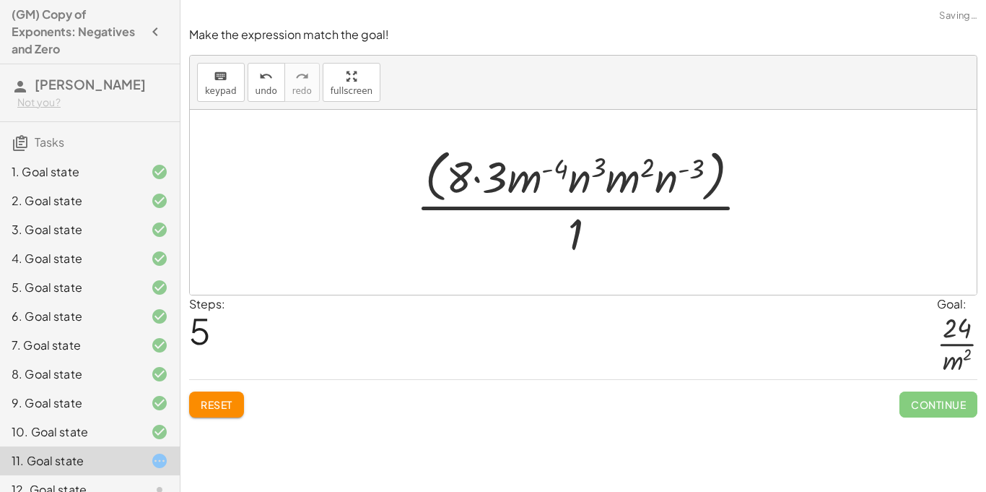
click at [490, 180] on div at bounding box center [589, 202] width 360 height 118
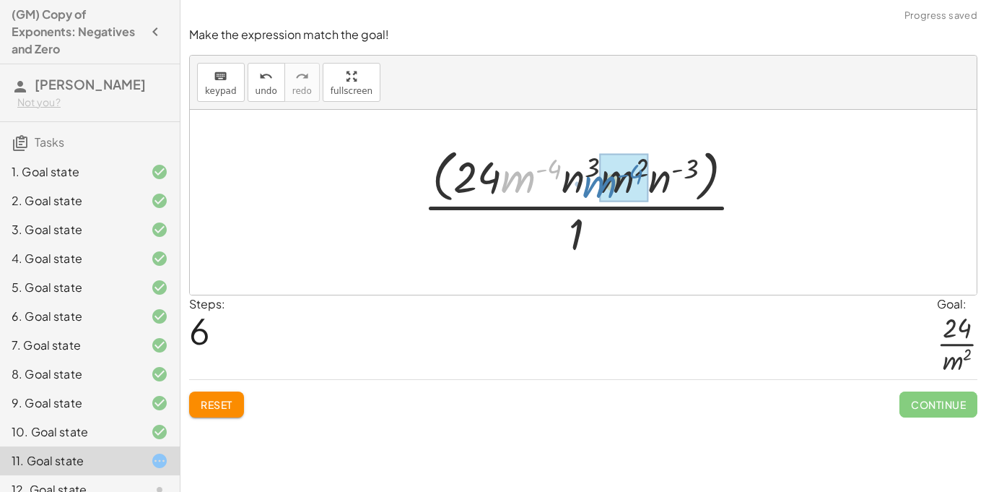
drag, startPoint x: 534, startPoint y: 184, endPoint x: 615, endPoint y: 189, distance: 81.7
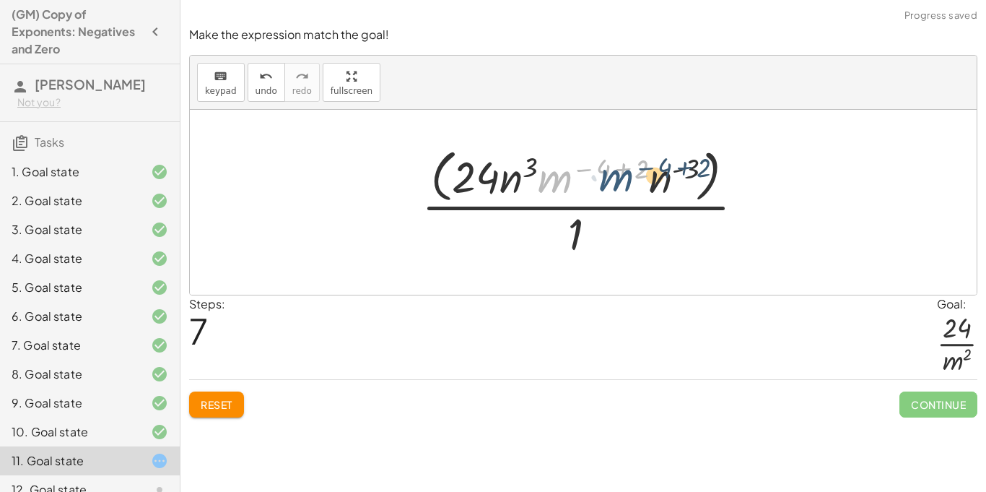
drag, startPoint x: 552, startPoint y: 181, endPoint x: 612, endPoint y: 180, distance: 60.7
click at [612, 180] on div at bounding box center [588, 202] width 349 height 118
click at [618, 165] on div at bounding box center [588, 202] width 349 height 118
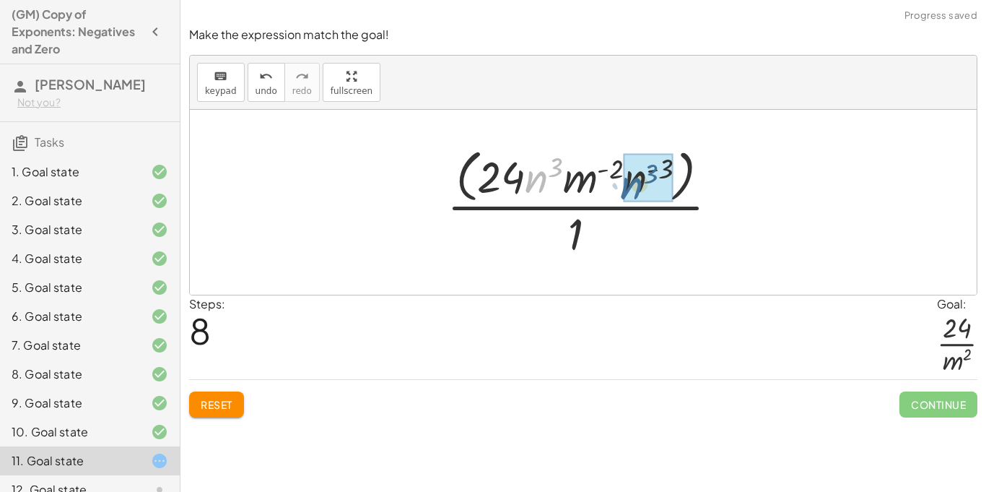
drag, startPoint x: 545, startPoint y: 180, endPoint x: 642, endPoint y: 186, distance: 97.0
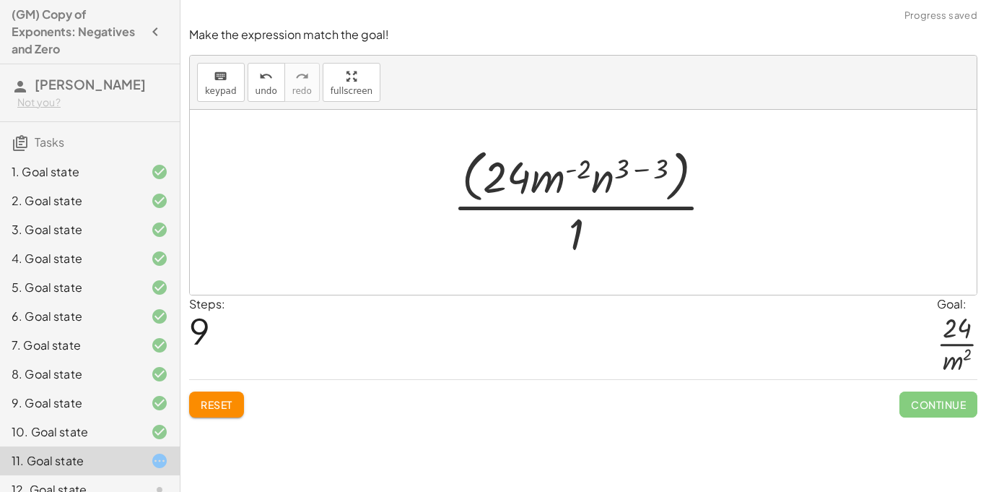
click at [637, 160] on div at bounding box center [588, 202] width 287 height 118
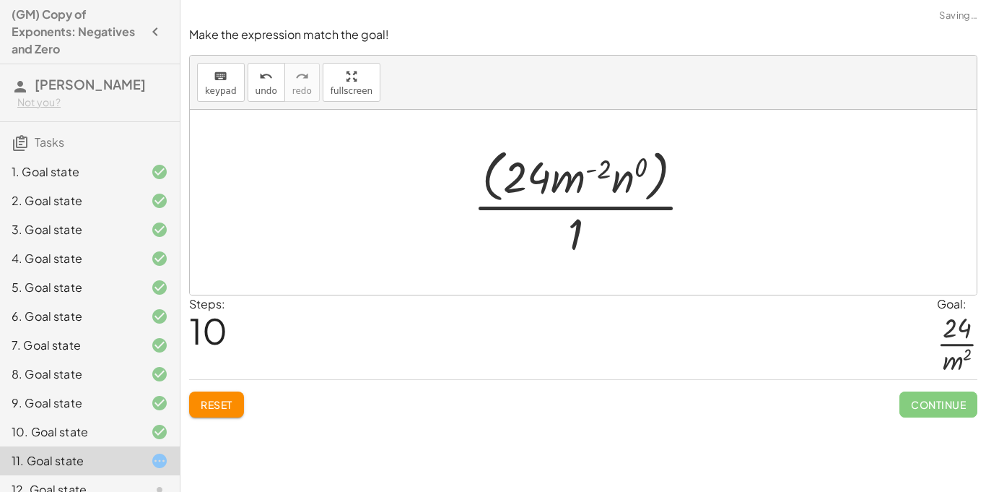
click at [622, 181] on div at bounding box center [588, 202] width 245 height 118
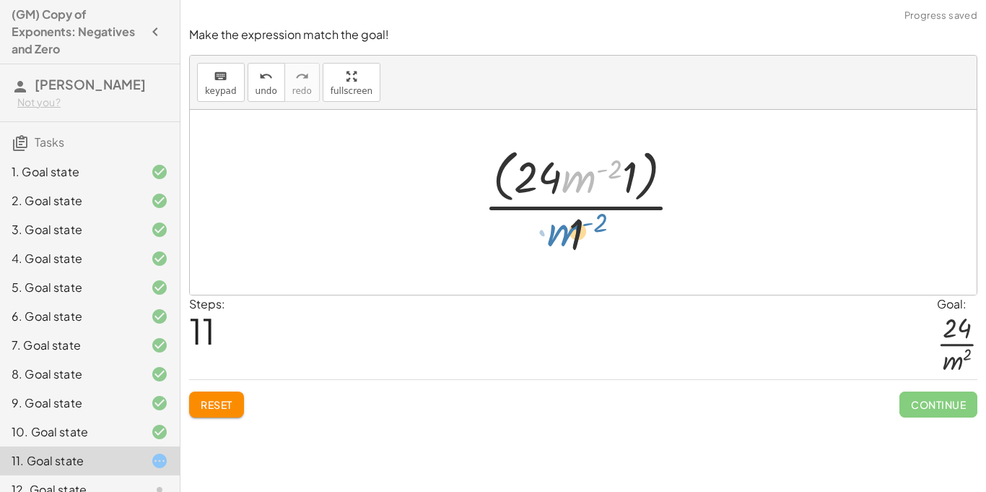
drag, startPoint x: 588, startPoint y: 178, endPoint x: 559, endPoint y: 238, distance: 67.5
click at [559, 238] on div at bounding box center [589, 202] width 225 height 118
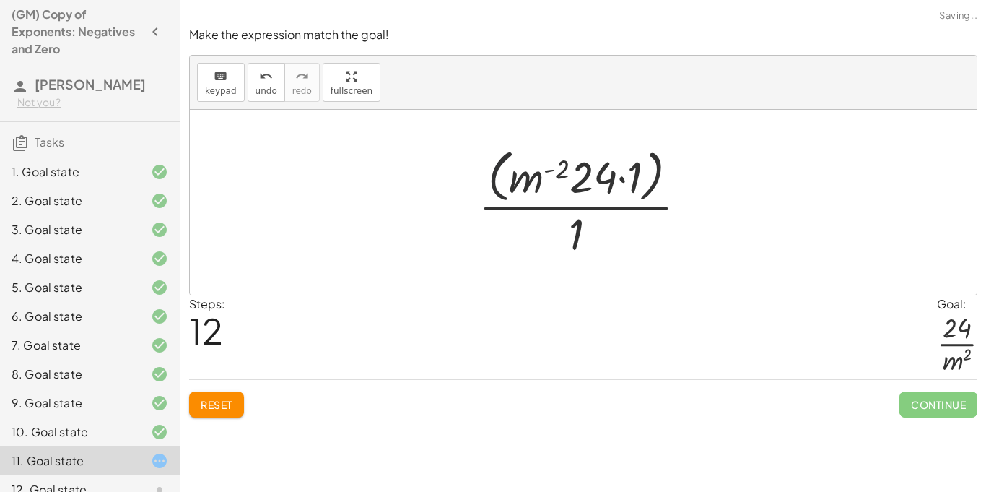
click at [500, 160] on div at bounding box center [588, 202] width 235 height 118
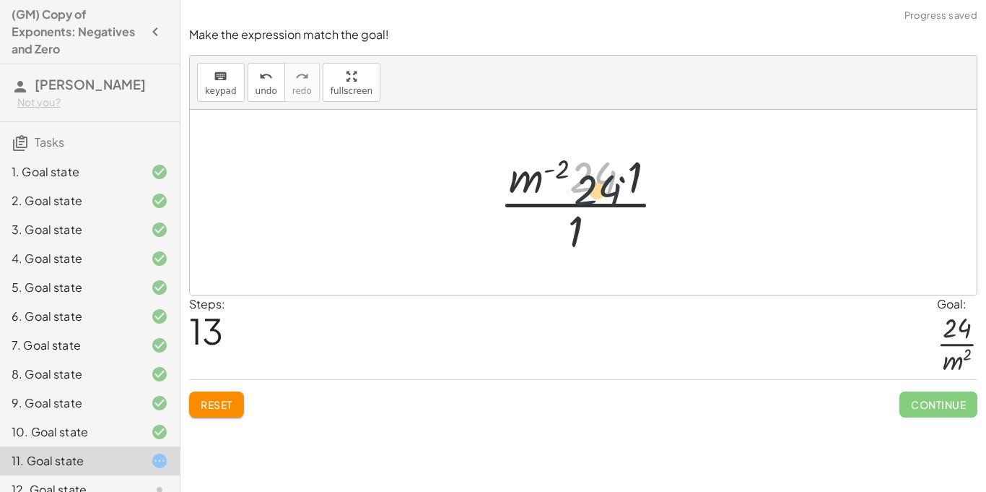
drag, startPoint x: 593, startPoint y: 175, endPoint x: 591, endPoint y: 182, distance: 7.5
click at [591, 182] on div at bounding box center [588, 202] width 192 height 111
drag, startPoint x: 534, startPoint y: 173, endPoint x: 544, endPoint y: 217, distance: 45.9
click at [544, 217] on div at bounding box center [588, 202] width 192 height 111
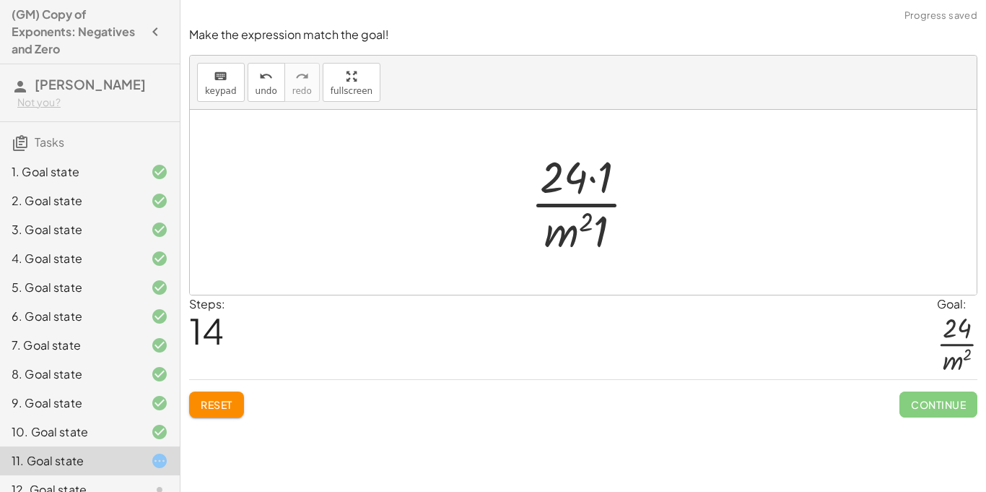
click at [597, 238] on div at bounding box center [588, 202] width 131 height 111
click at [606, 189] on div at bounding box center [588, 202] width 131 height 111
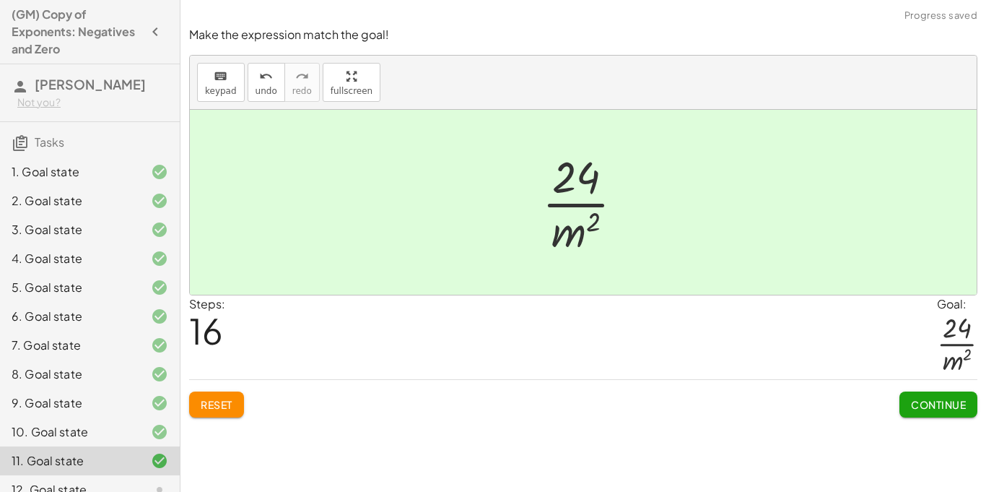
click at [937, 401] on span "Continue" at bounding box center [938, 404] width 55 height 13
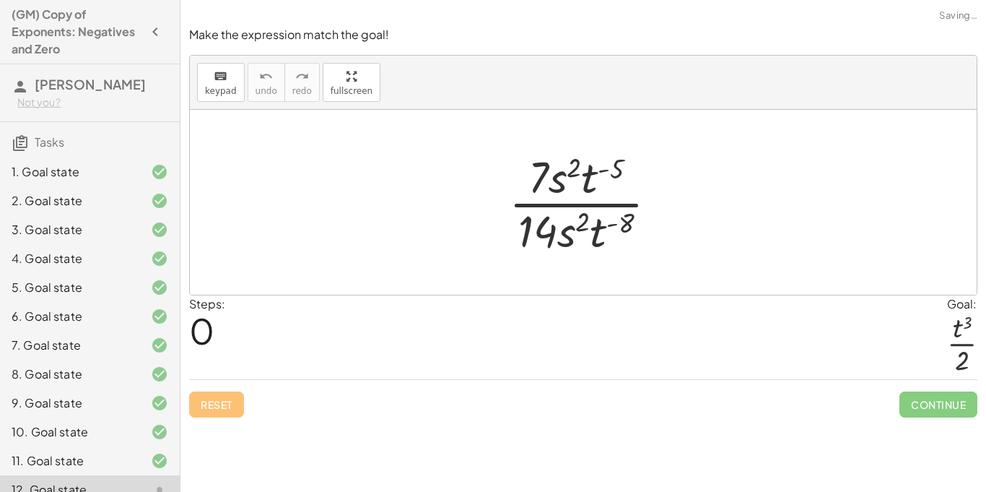
click at [537, 178] on div at bounding box center [589, 202] width 175 height 111
drag, startPoint x: 537, startPoint y: 178, endPoint x: 533, endPoint y: 231, distance: 52.9
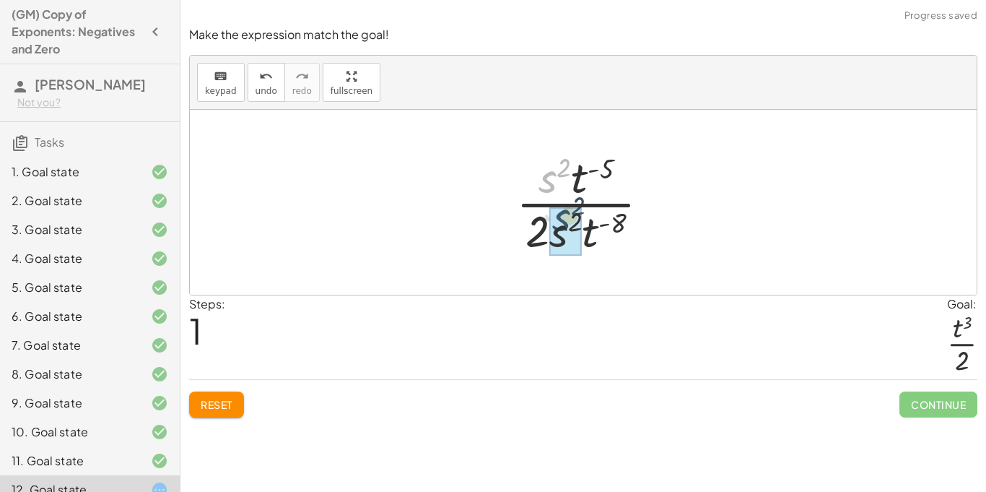
drag, startPoint x: 549, startPoint y: 188, endPoint x: 564, endPoint y: 233, distance: 47.0
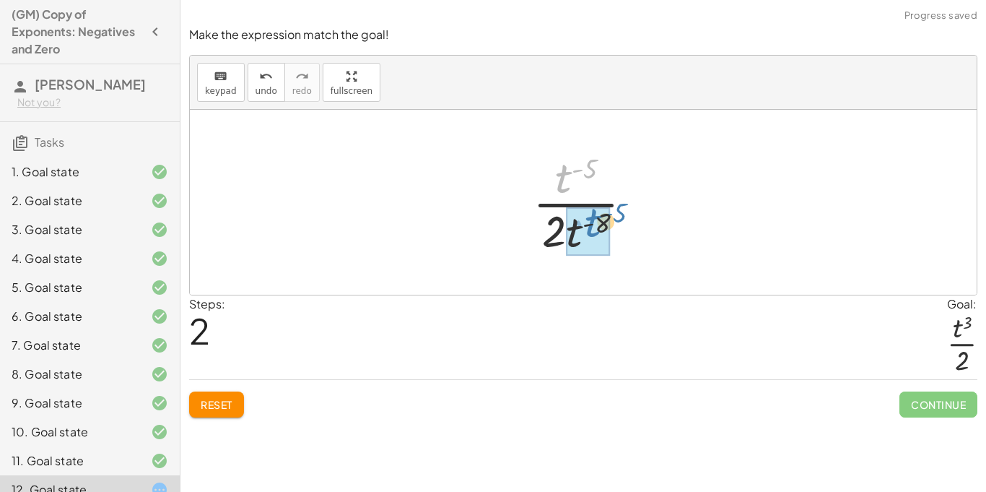
drag, startPoint x: 559, startPoint y: 176, endPoint x: 587, endPoint y: 220, distance: 52.3
drag, startPoint x: 586, startPoint y: 225, endPoint x: 576, endPoint y: 201, distance: 25.9
click at [576, 201] on div at bounding box center [589, 202] width 126 height 111
drag, startPoint x: 572, startPoint y: 238, endPoint x: 554, endPoint y: 187, distance: 53.4
click at [554, 187] on div at bounding box center [589, 202] width 126 height 111
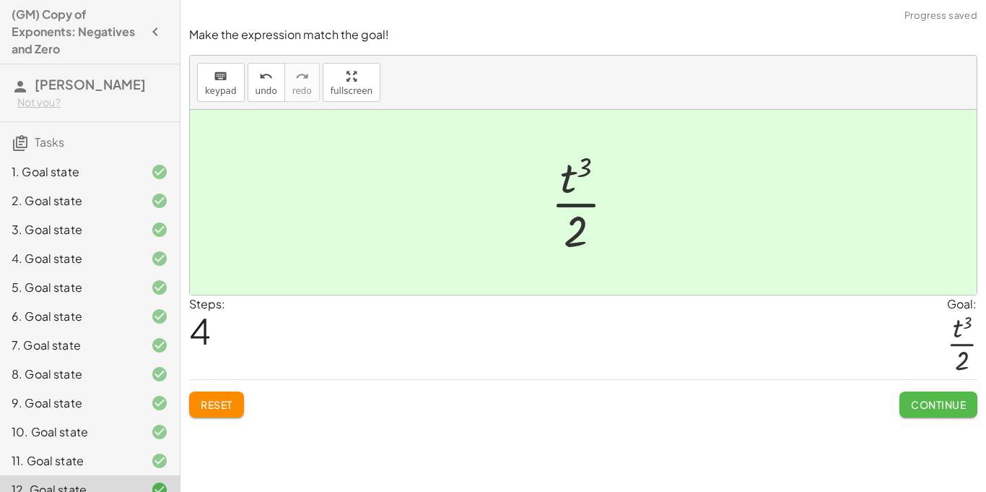
click at [952, 414] on button "Continue" at bounding box center [939, 404] width 78 height 26
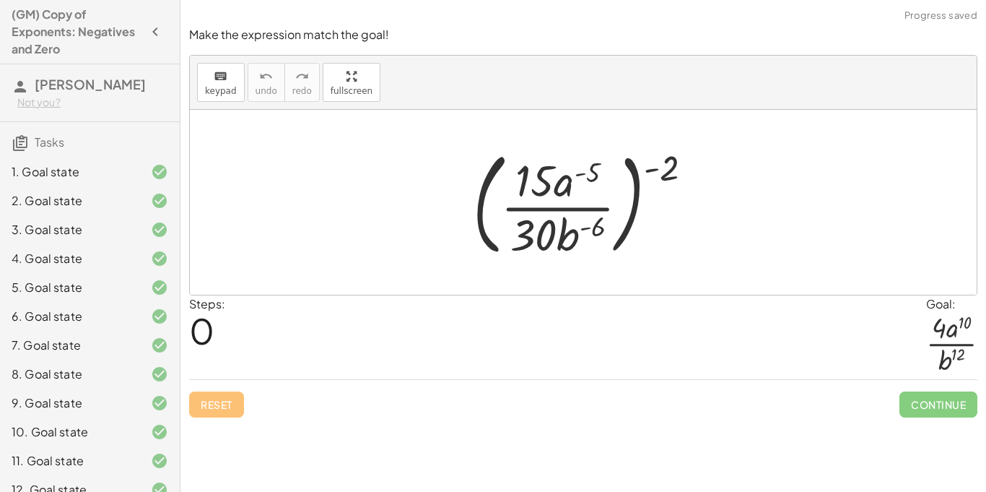
scroll to position [191, 0]
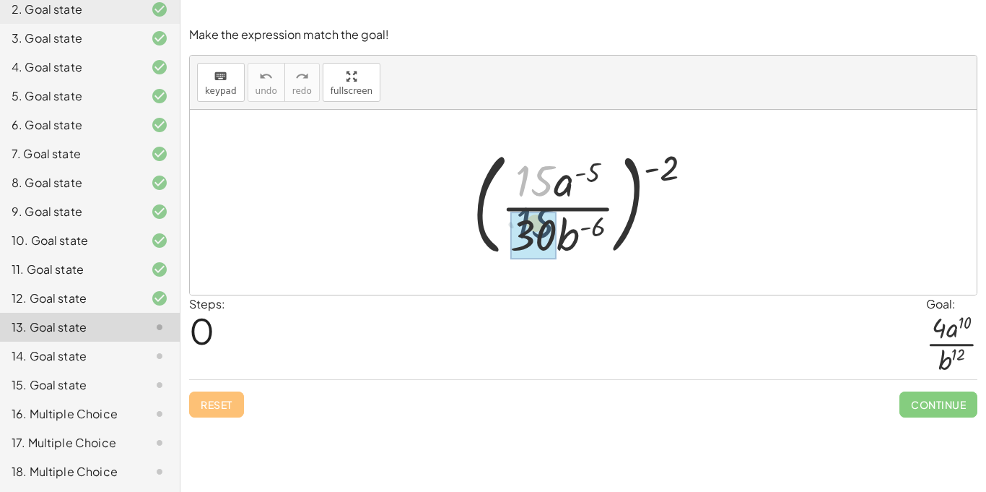
drag, startPoint x: 534, startPoint y: 193, endPoint x: 534, endPoint y: 238, distance: 44.0
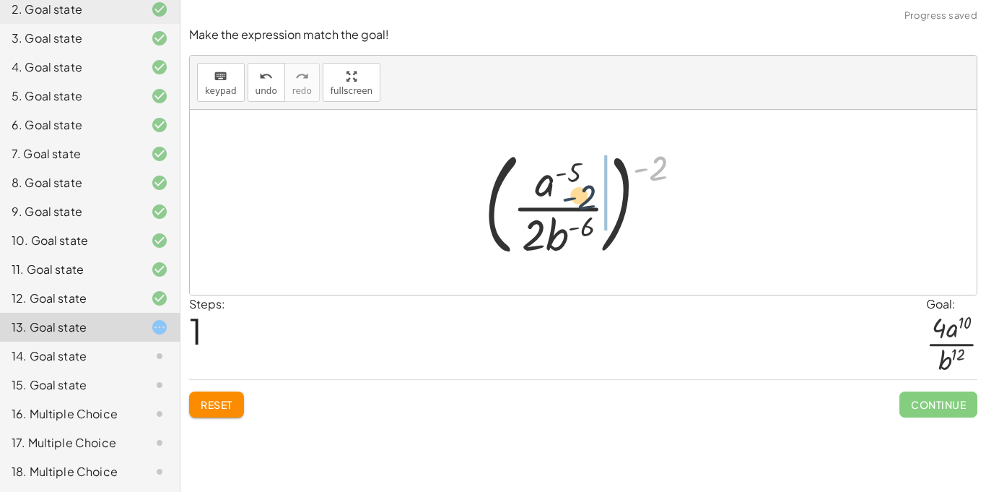
drag, startPoint x: 643, startPoint y: 173, endPoint x: 572, endPoint y: 205, distance: 78.5
click at [572, 205] on div at bounding box center [589, 202] width 224 height 120
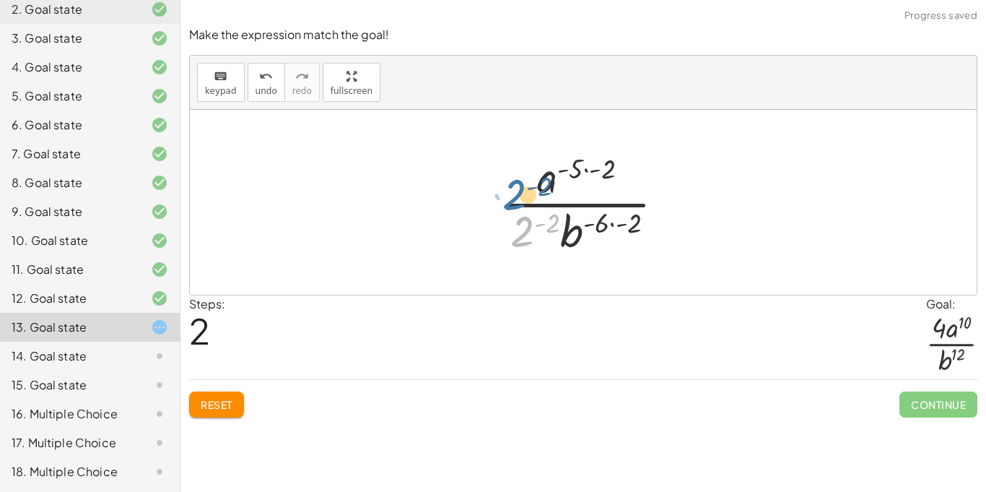
drag, startPoint x: 531, startPoint y: 231, endPoint x: 523, endPoint y: 194, distance: 37.7
click at [523, 194] on div at bounding box center [589, 202] width 190 height 111
drag, startPoint x: 522, startPoint y: 241, endPoint x: 514, endPoint y: 181, distance: 60.4
click at [514, 181] on div at bounding box center [589, 202] width 190 height 111
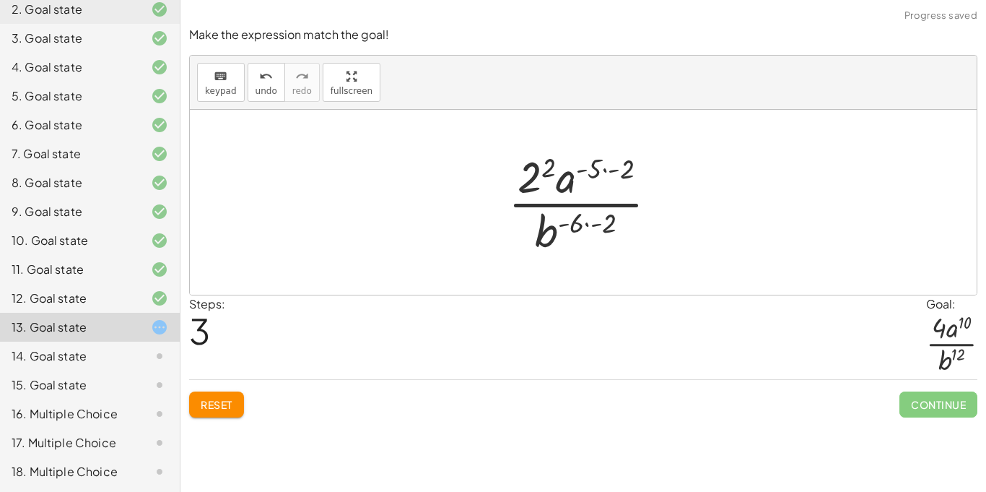
click at [609, 167] on div at bounding box center [588, 202] width 175 height 111
click at [587, 221] on div at bounding box center [589, 202] width 140 height 111
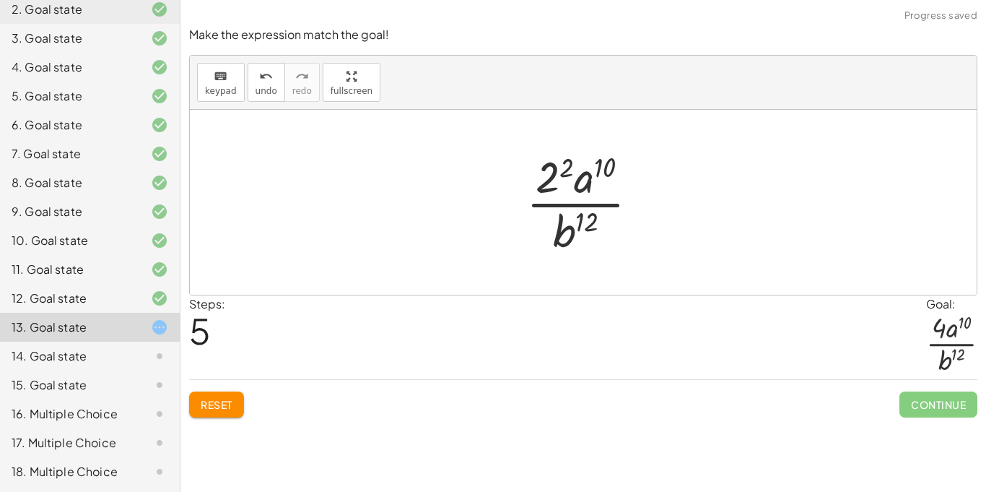
click at [543, 184] on div at bounding box center [588, 202] width 139 height 111
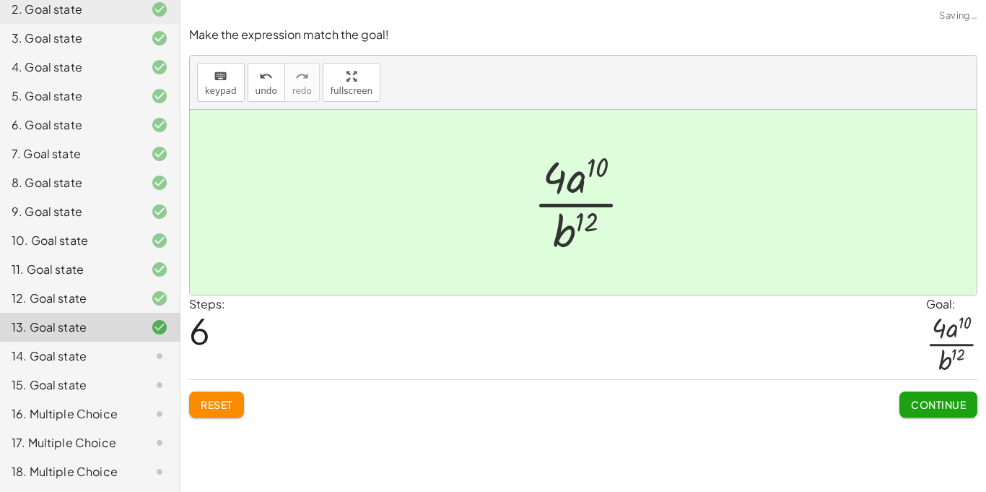
click at [941, 398] on span "Continue" at bounding box center [938, 404] width 55 height 13
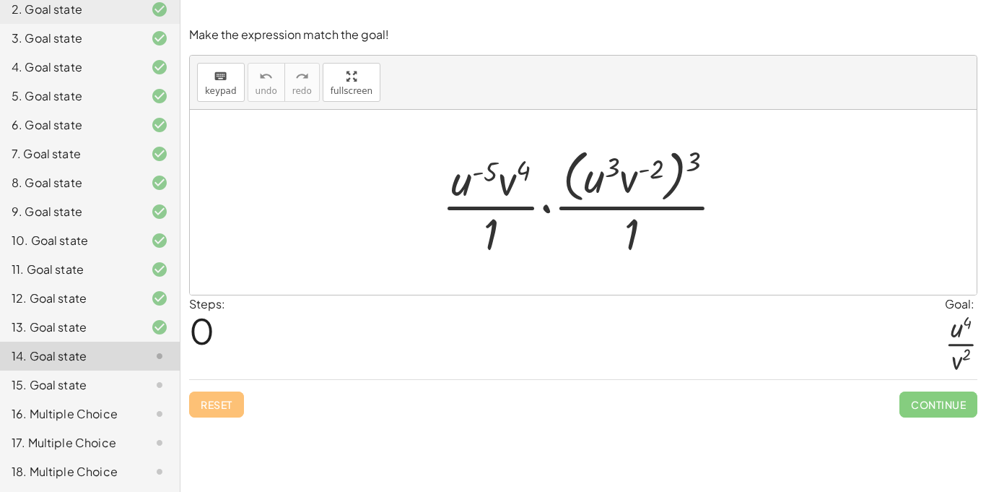
click at [687, 165] on div at bounding box center [589, 202] width 308 height 118
click at [696, 164] on div at bounding box center [589, 202] width 308 height 118
drag, startPoint x: 696, startPoint y: 164, endPoint x: 617, endPoint y: 179, distance: 80.1
click at [617, 179] on div at bounding box center [589, 202] width 308 height 118
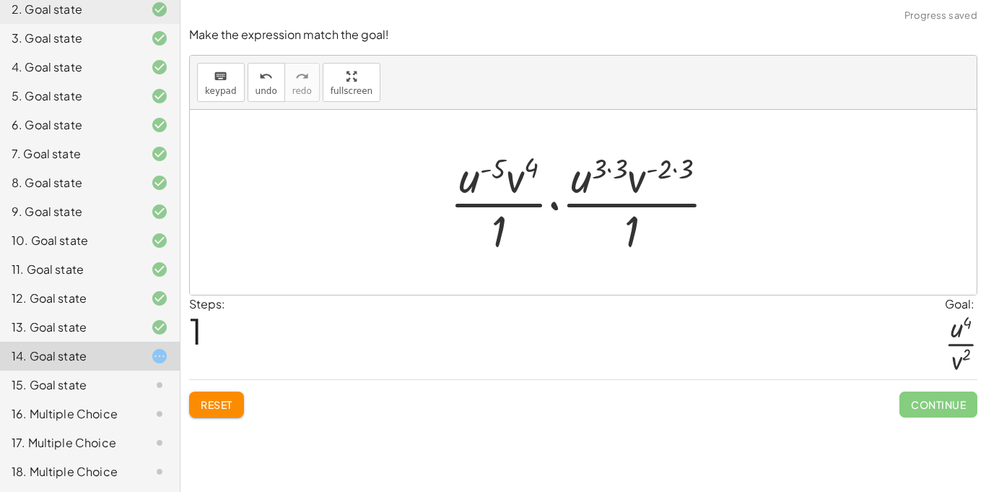
click at [611, 171] on div at bounding box center [589, 202] width 292 height 111
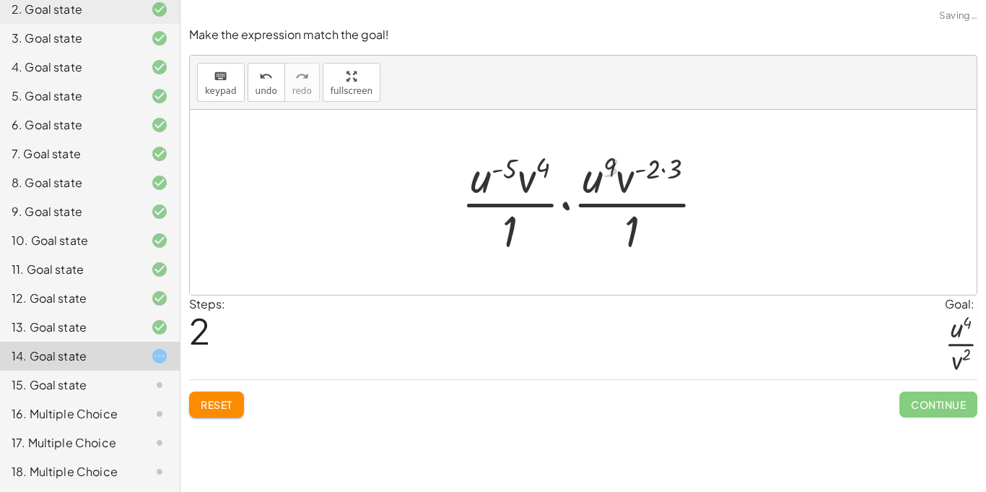
click at [669, 174] on div at bounding box center [588, 202] width 269 height 111
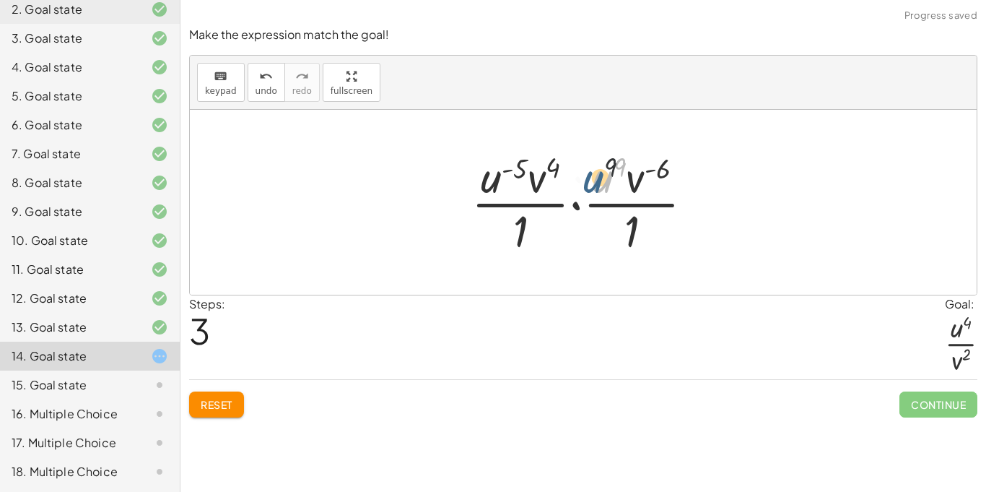
drag, startPoint x: 604, startPoint y: 180, endPoint x: 593, endPoint y: 180, distance: 10.1
click at [593, 180] on div at bounding box center [588, 202] width 248 height 111
click at [583, 201] on div at bounding box center [588, 202] width 248 height 111
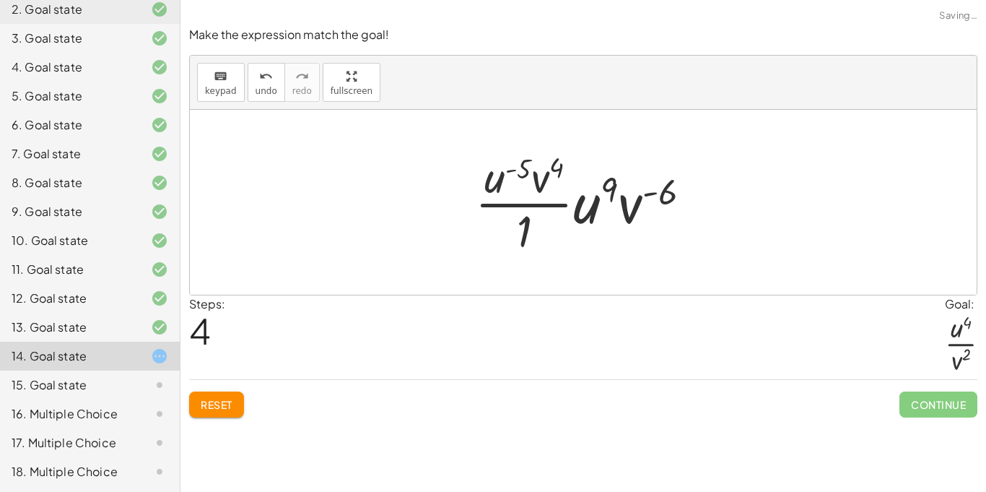
click at [570, 205] on div at bounding box center [589, 202] width 242 height 111
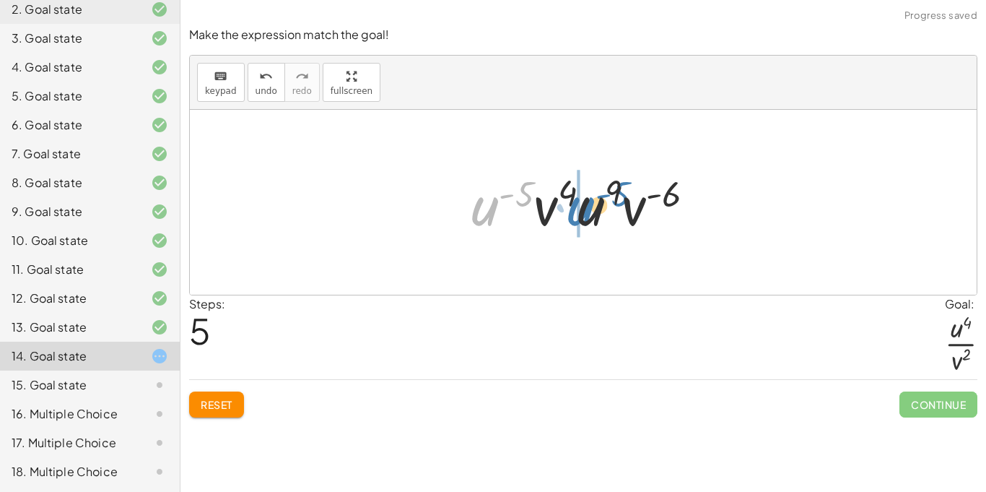
drag, startPoint x: 484, startPoint y: 217, endPoint x: 585, endPoint y: 217, distance: 101.1
click at [585, 217] on div at bounding box center [589, 202] width 250 height 74
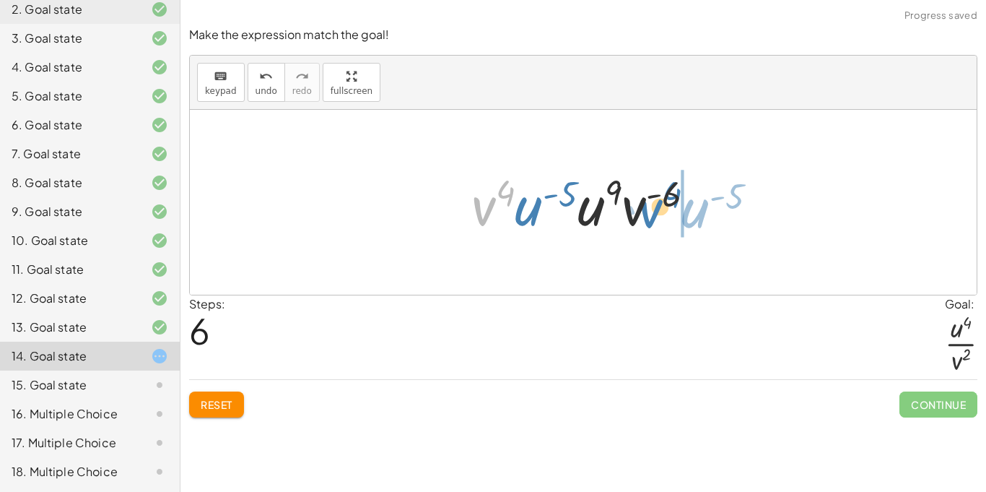
drag, startPoint x: 490, startPoint y: 203, endPoint x: 658, endPoint y: 205, distance: 169.0
click at [658, 205] on div at bounding box center [589, 202] width 250 height 74
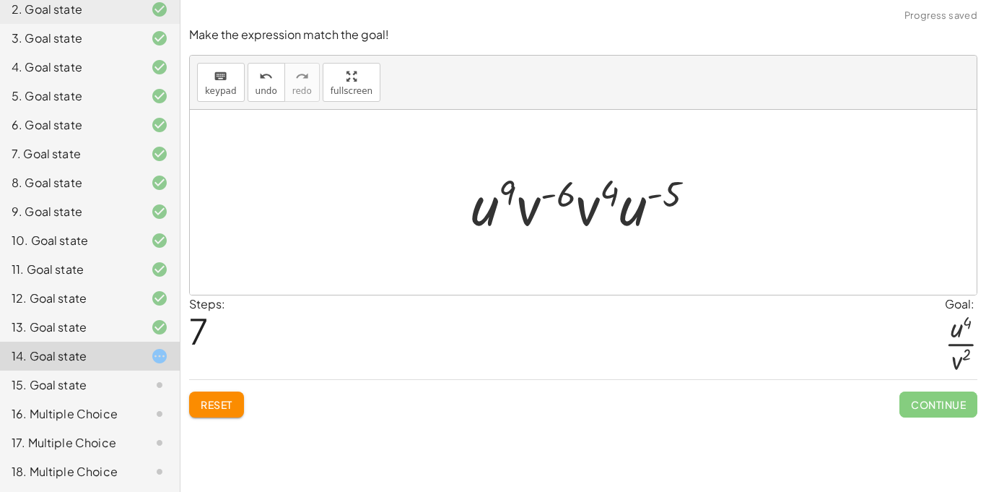
click at [580, 209] on div at bounding box center [589, 202] width 250 height 74
click at [506, 217] on div at bounding box center [589, 202] width 250 height 74
click at [243, 81] on div "keyboard keypad undo [PERSON_NAME] redo fullscreen" at bounding box center [583, 83] width 787 height 54
click at [264, 87] on span "undo" at bounding box center [267, 91] width 22 height 10
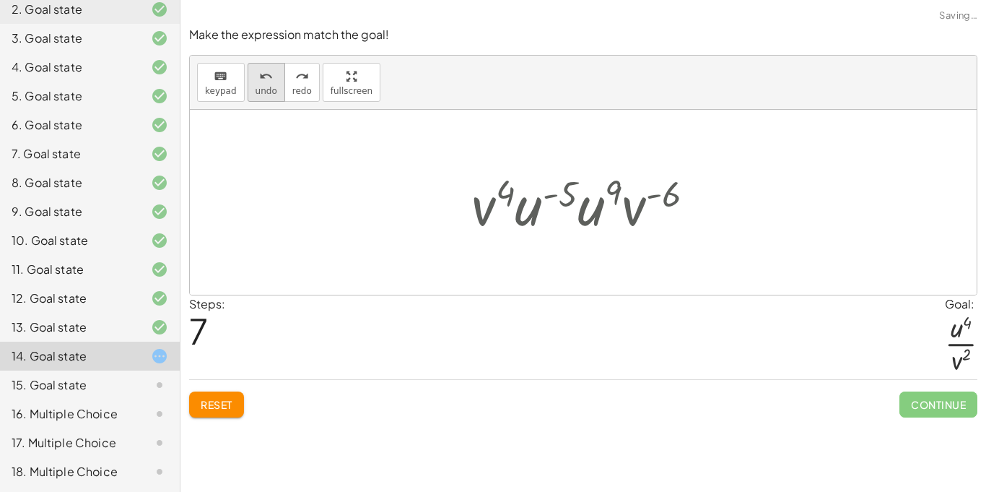
click at [264, 87] on span "undo" at bounding box center [267, 91] width 22 height 10
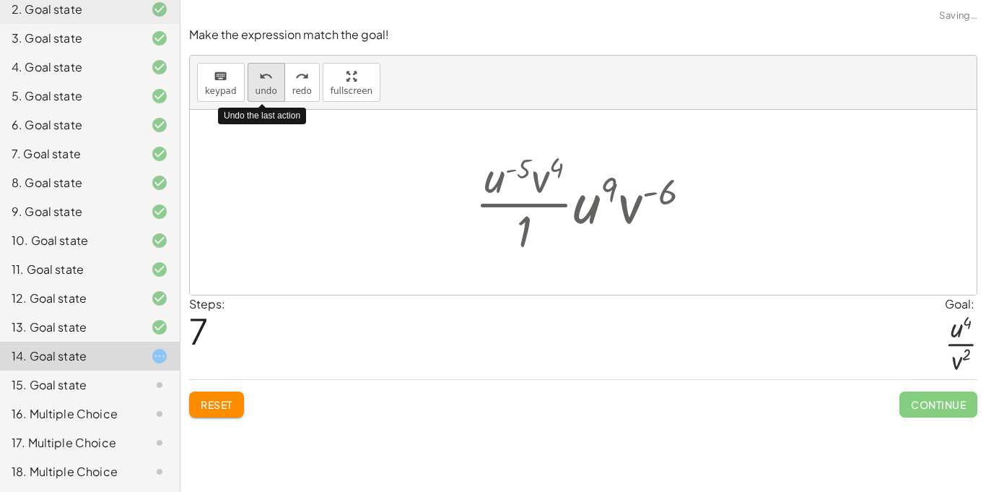
click at [264, 87] on span "undo" at bounding box center [267, 91] width 22 height 10
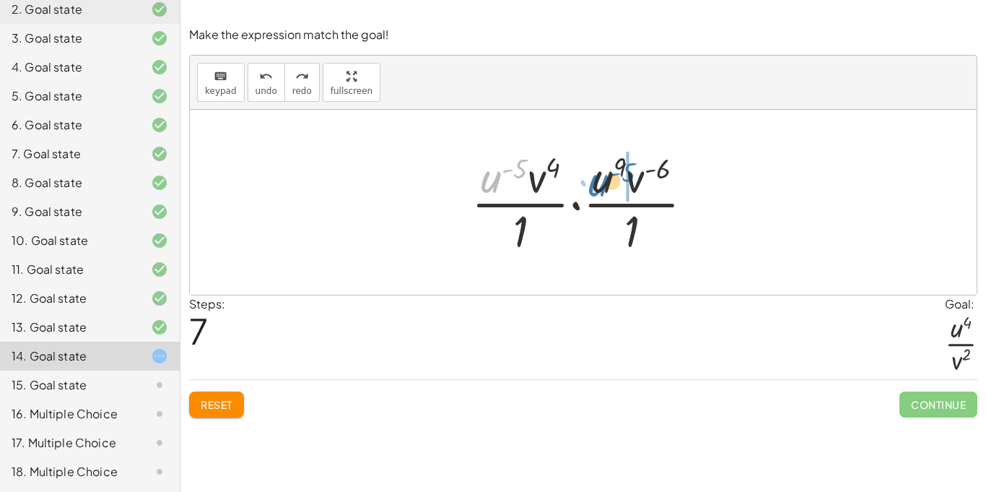
drag, startPoint x: 493, startPoint y: 178, endPoint x: 601, endPoint y: 182, distance: 107.6
click at [601, 182] on div at bounding box center [588, 202] width 248 height 111
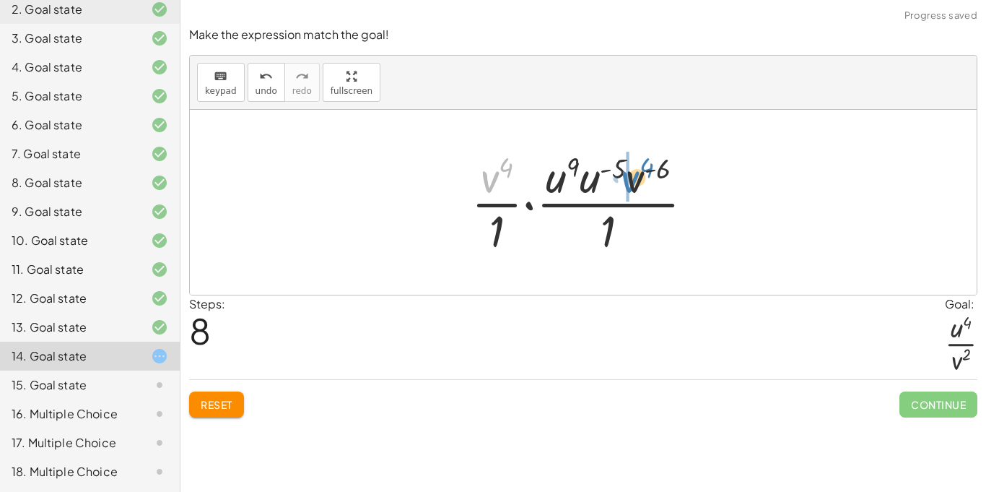
drag, startPoint x: 497, startPoint y: 179, endPoint x: 645, endPoint y: 178, distance: 148.7
click at [645, 178] on div at bounding box center [588, 202] width 248 height 111
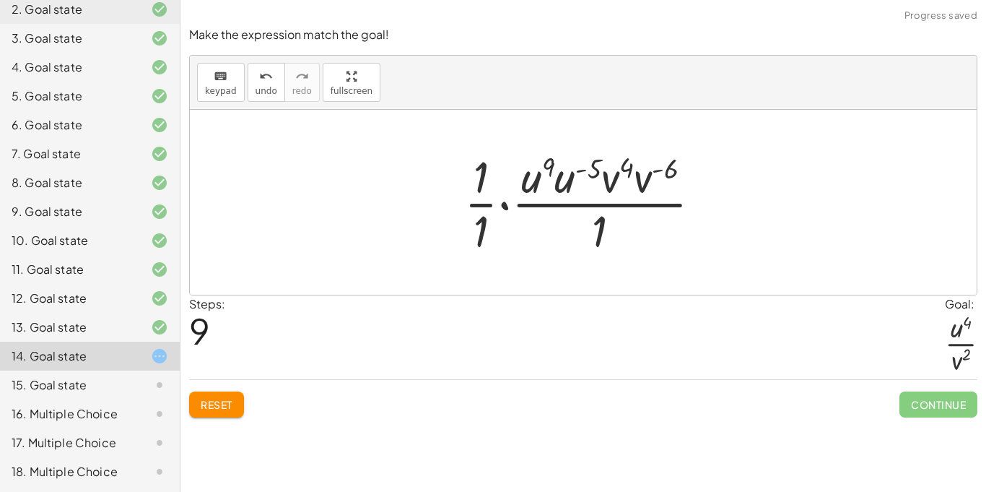
click at [500, 207] on div at bounding box center [589, 202] width 264 height 111
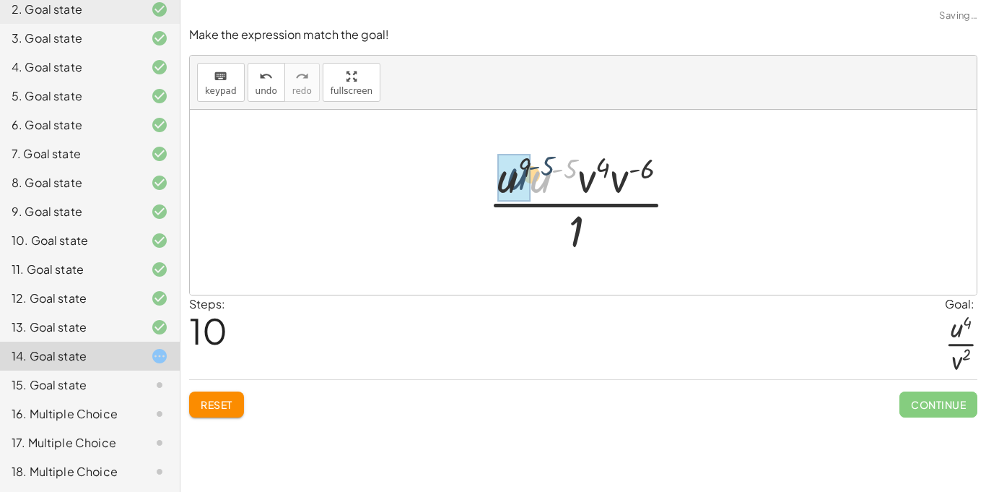
drag, startPoint x: 539, startPoint y: 187, endPoint x: 513, endPoint y: 184, distance: 26.9
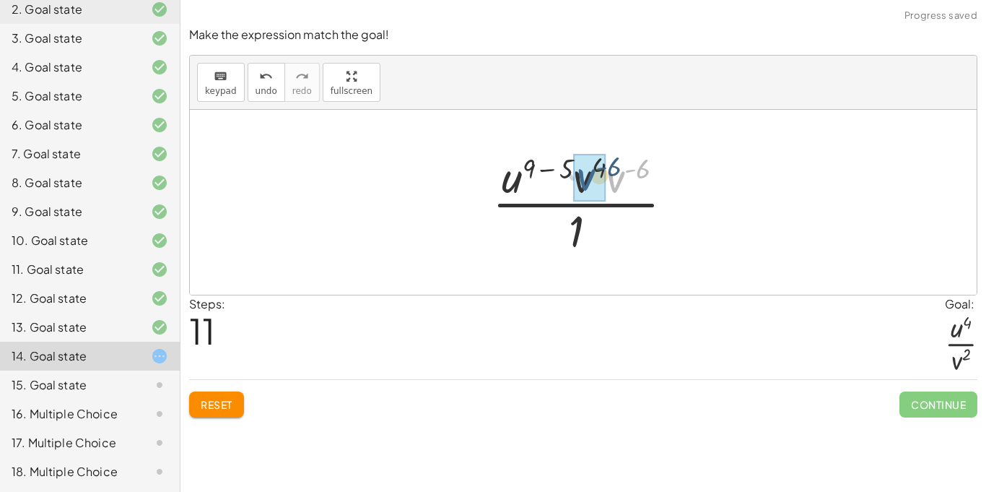
drag, startPoint x: 617, startPoint y: 183, endPoint x: 587, endPoint y: 180, distance: 30.4
click at [620, 168] on div at bounding box center [588, 202] width 201 height 111
click at [564, 168] on div at bounding box center [589, 202] width 175 height 111
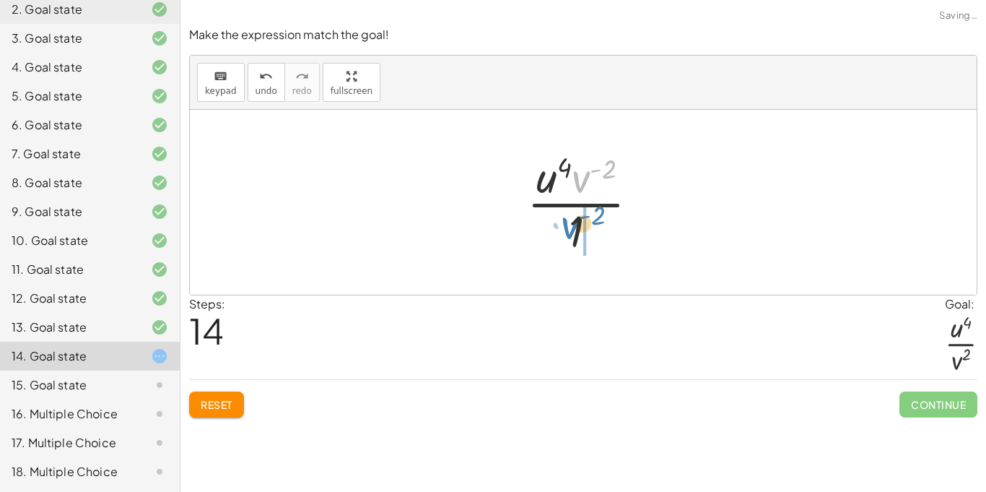
drag, startPoint x: 584, startPoint y: 183, endPoint x: 574, endPoint y: 230, distance: 47.3
click at [574, 230] on div at bounding box center [589, 202] width 138 height 111
click at [559, 227] on div at bounding box center [589, 202] width 106 height 111
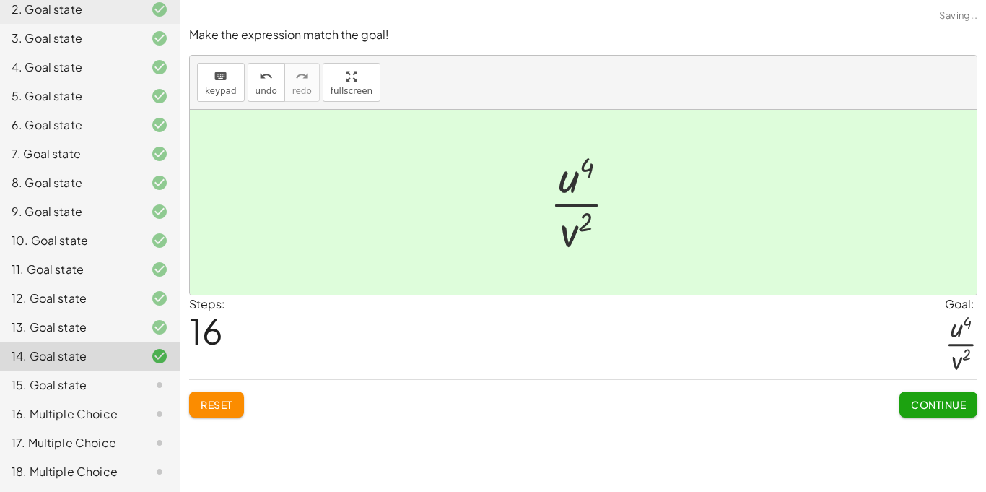
click at [945, 410] on span "Continue" at bounding box center [938, 404] width 55 height 13
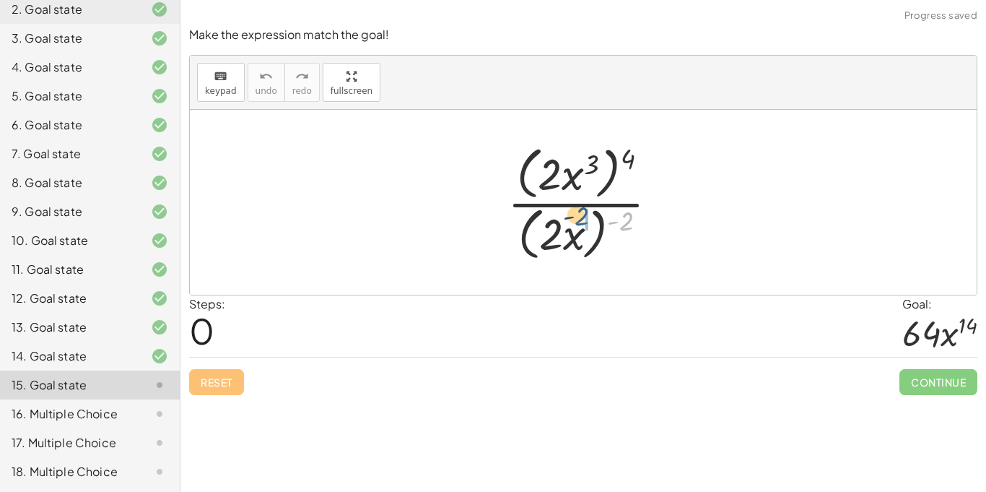
drag, startPoint x: 632, startPoint y: 232, endPoint x: 567, endPoint y: 232, distance: 64.3
click at [567, 232] on div at bounding box center [588, 202] width 177 height 124
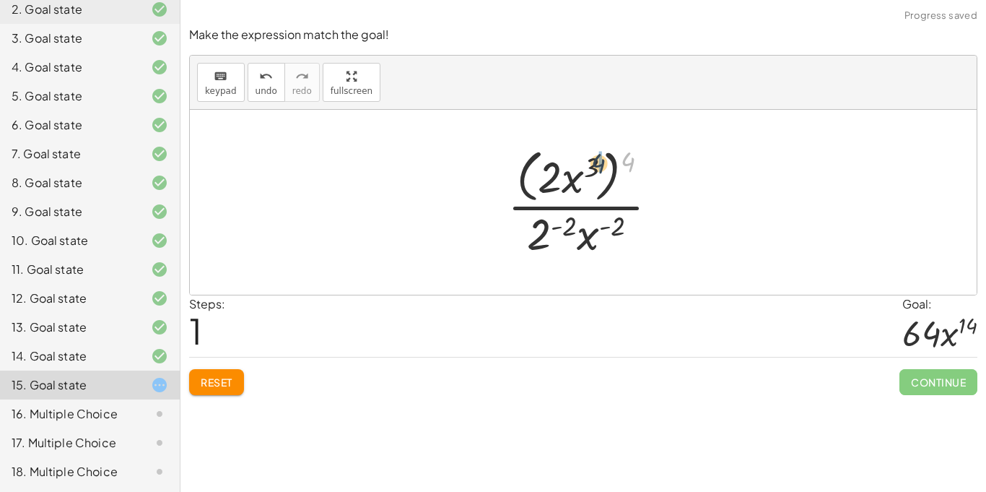
drag, startPoint x: 624, startPoint y: 167, endPoint x: 572, endPoint y: 170, distance: 52.1
click at [572, 170] on div at bounding box center [588, 202] width 177 height 118
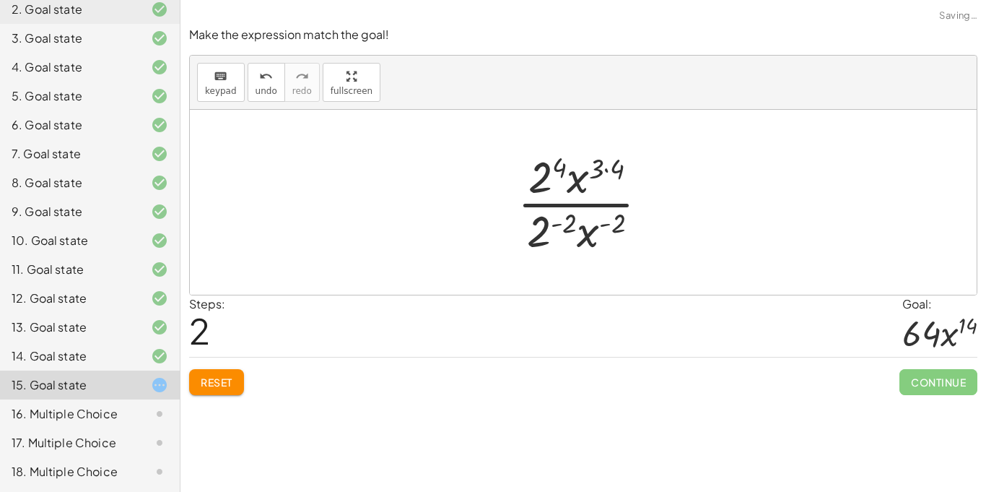
click at [607, 171] on div at bounding box center [588, 202] width 157 height 111
drag, startPoint x: 534, startPoint y: 234, endPoint x: 529, endPoint y: 184, distance: 50.1
click at [529, 184] on div at bounding box center [588, 202] width 157 height 111
click at [545, 178] on div at bounding box center [589, 202] width 142 height 111
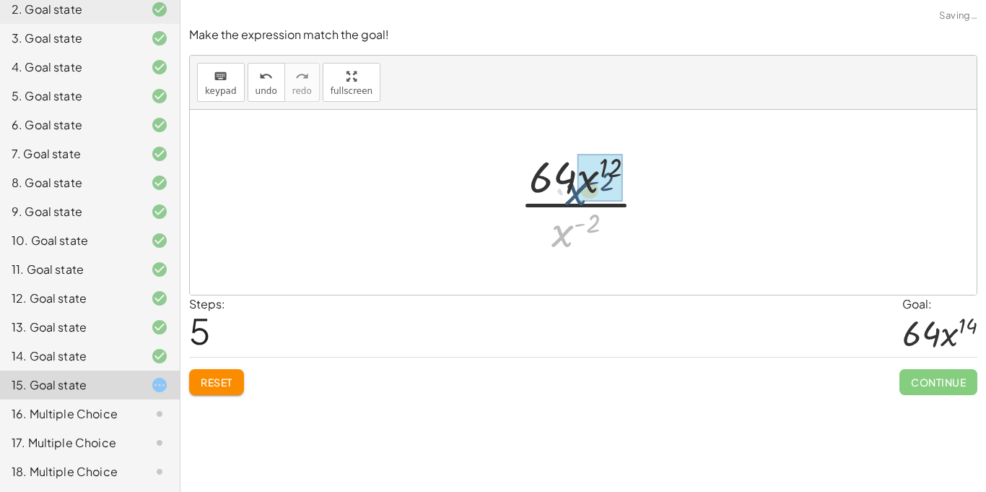
drag, startPoint x: 571, startPoint y: 241, endPoint x: 586, endPoint y: 197, distance: 46.6
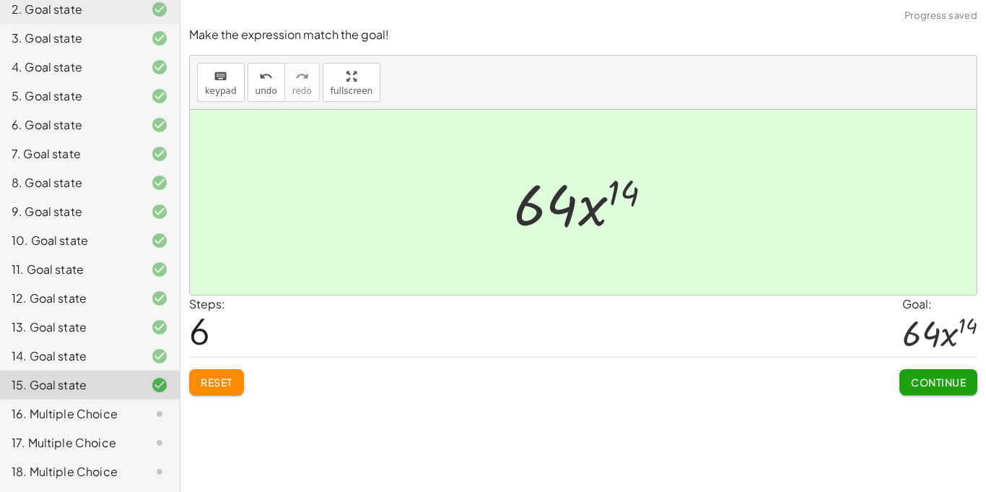
click at [952, 389] on button "Continue" at bounding box center [939, 382] width 78 height 26
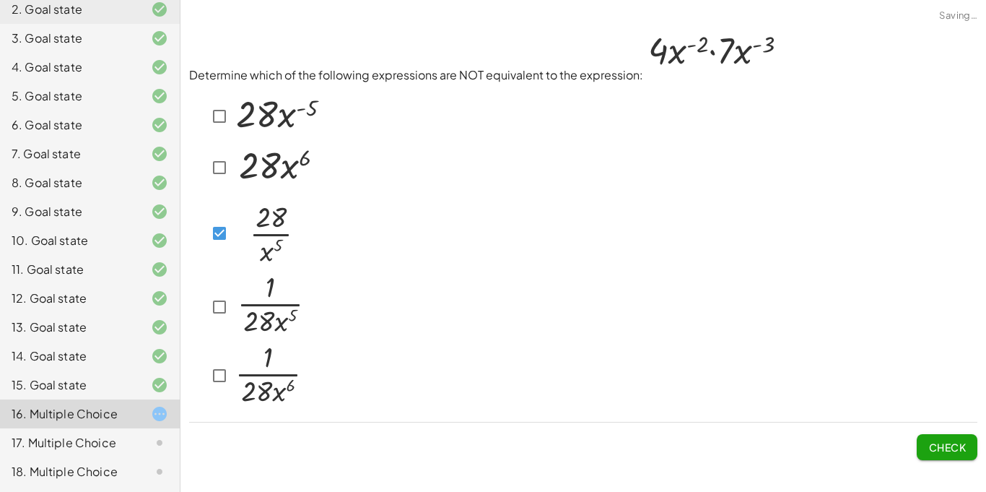
click at [215, 151] on div at bounding box center [263, 167] width 115 height 51
click at [218, 248] on div at bounding box center [255, 233] width 99 height 80
click at [960, 443] on span "Check" at bounding box center [947, 446] width 38 height 13
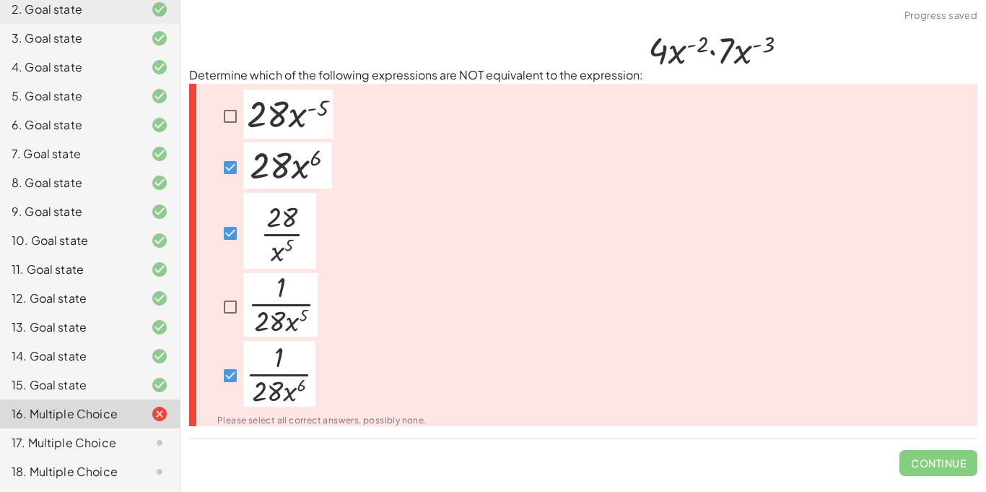
click at [232, 273] on div at bounding box center [267, 307] width 100 height 68
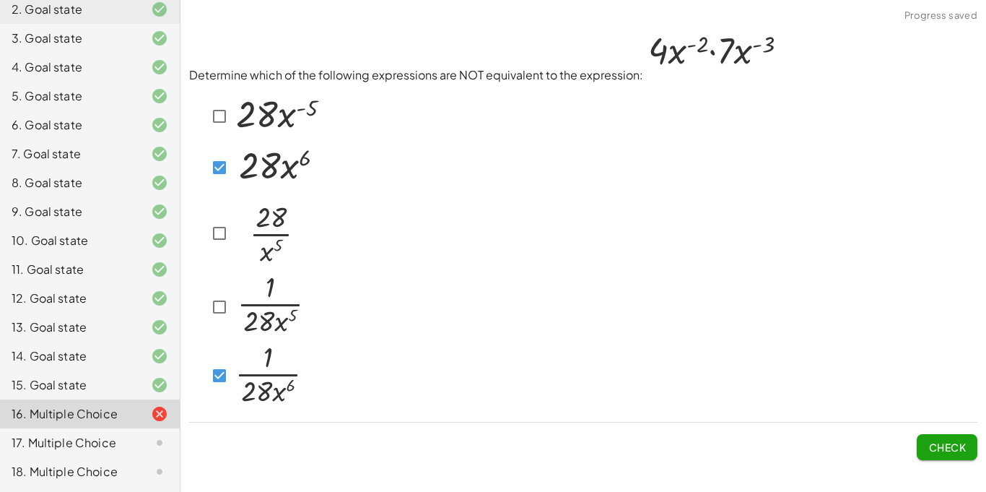
click at [932, 448] on span "Check" at bounding box center [947, 446] width 38 height 13
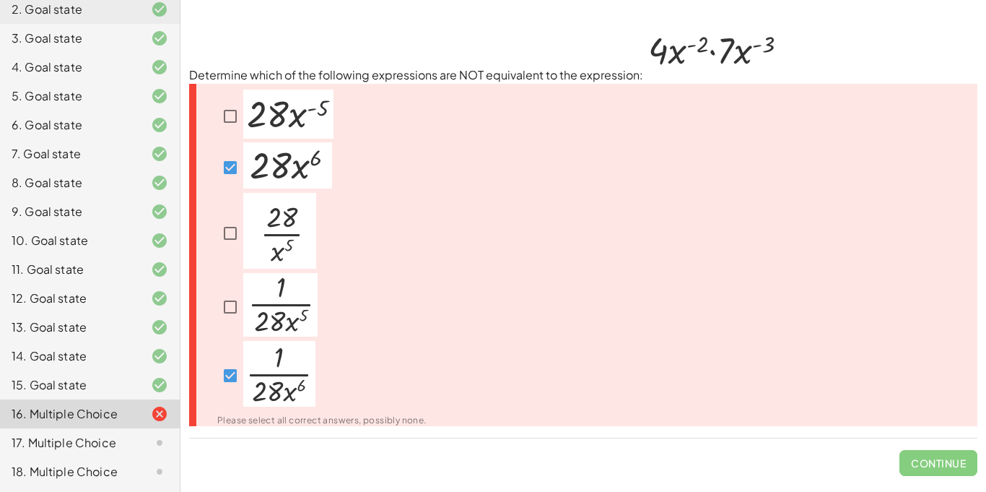
click at [282, 113] on img at bounding box center [288, 114] width 90 height 49
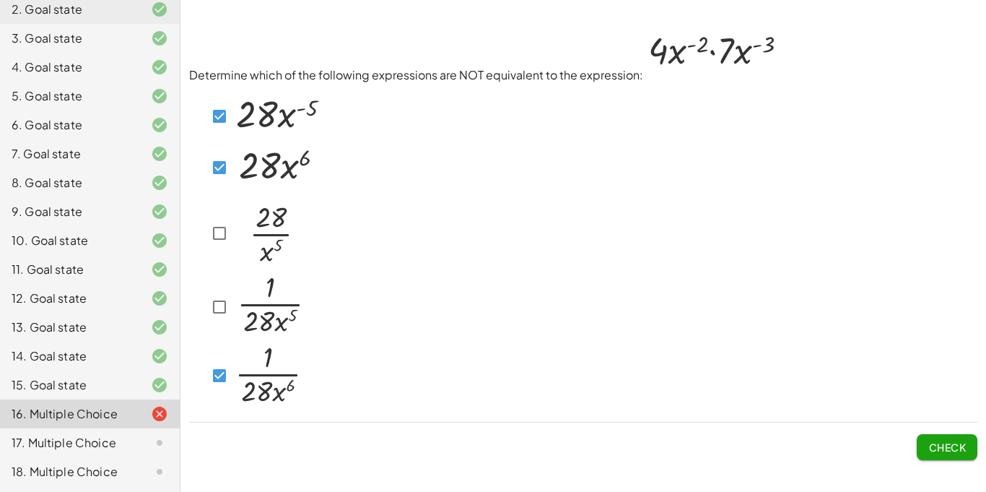
click at [952, 444] on span "Check" at bounding box center [947, 446] width 38 height 13
click at [244, 316] on img at bounding box center [269, 305] width 74 height 64
click at [931, 443] on span "Check" at bounding box center [947, 446] width 38 height 13
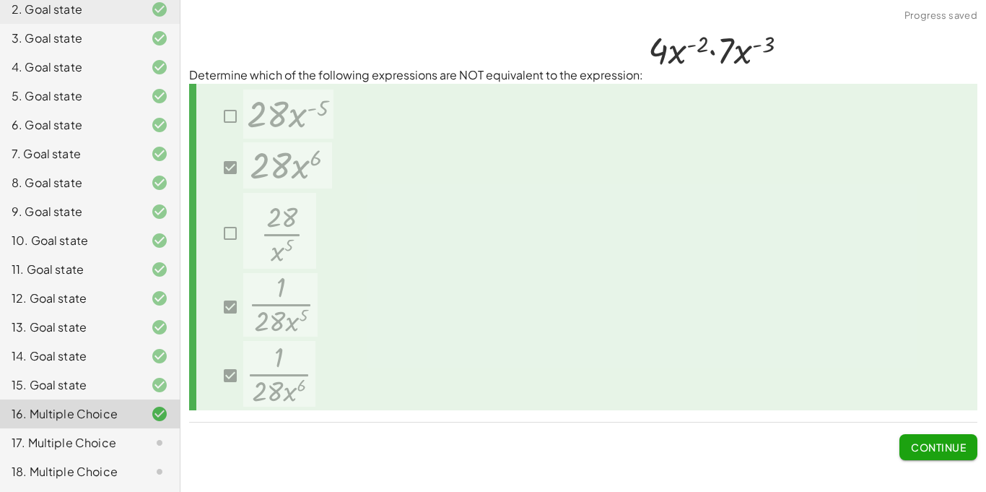
click at [108, 435] on div "17. Multiple Choice" at bounding box center [70, 442] width 116 height 17
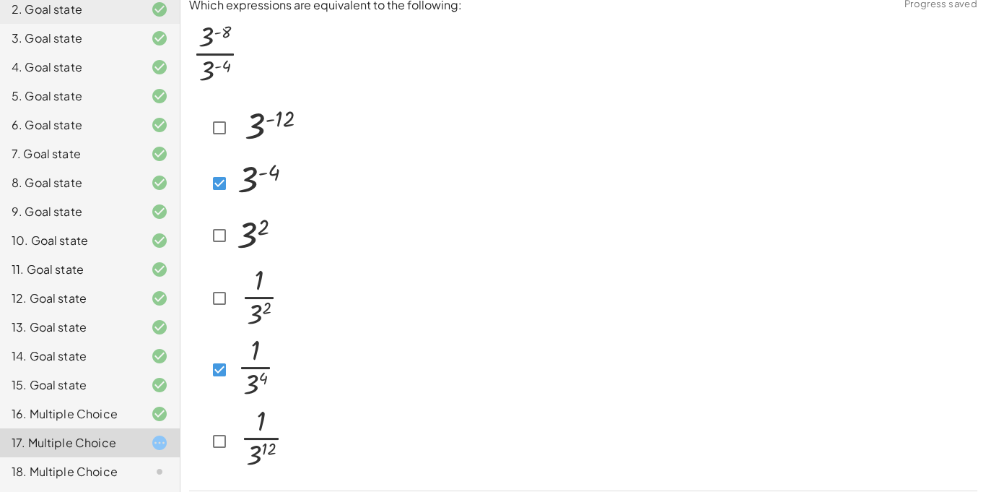
scroll to position [57, 0]
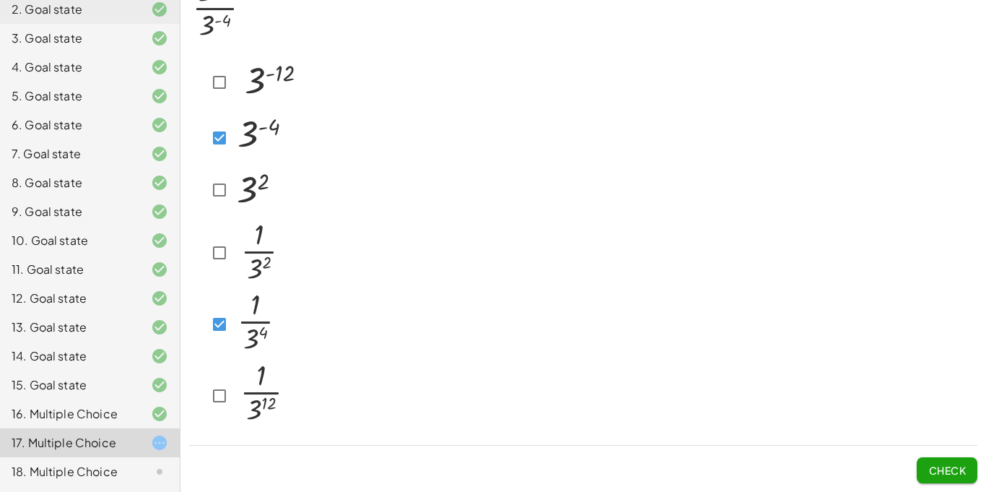
click at [938, 465] on span "Check" at bounding box center [947, 470] width 38 height 13
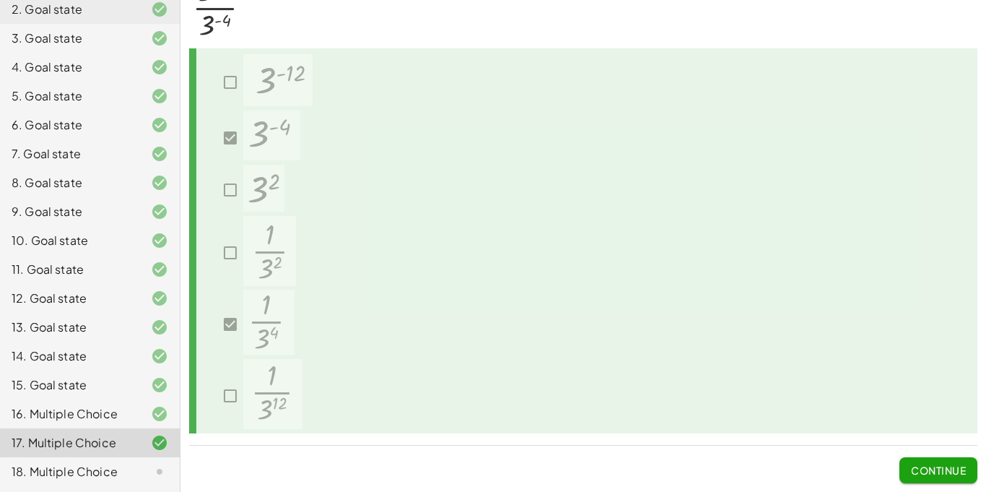
click at [121, 463] on div "18. Multiple Choice" at bounding box center [70, 471] width 116 height 17
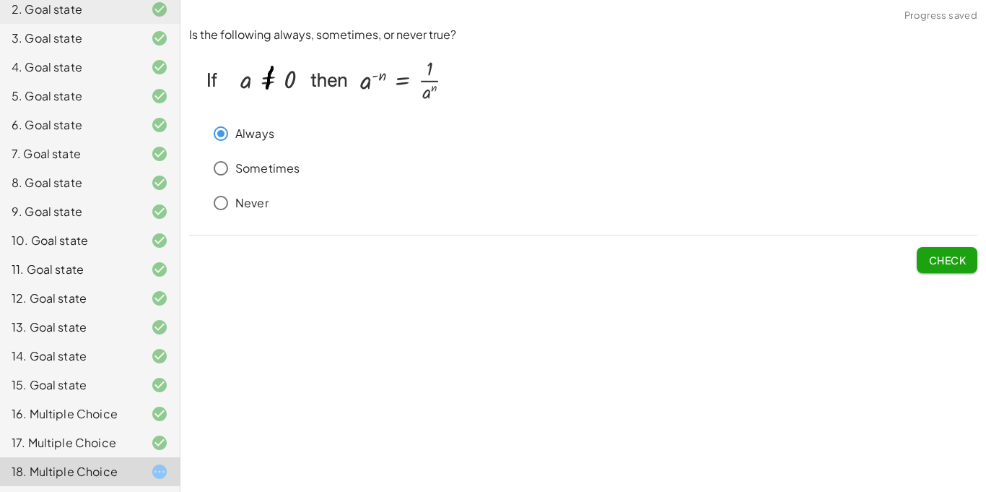
click at [915, 261] on div "Check" at bounding box center [583, 254] width 788 height 38
click at [951, 255] on span "Check" at bounding box center [947, 259] width 38 height 13
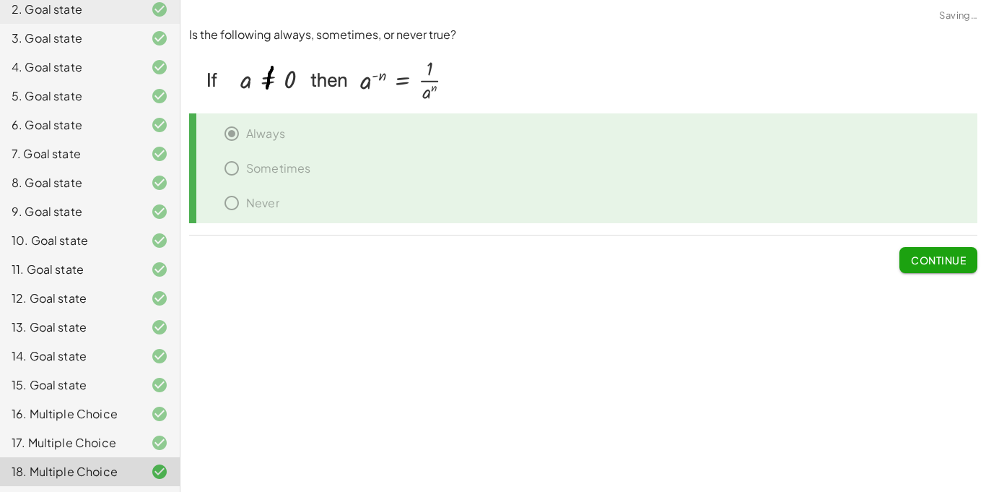
click at [950, 256] on span "Continue" at bounding box center [938, 259] width 55 height 13
